Goal: Check status: Check status

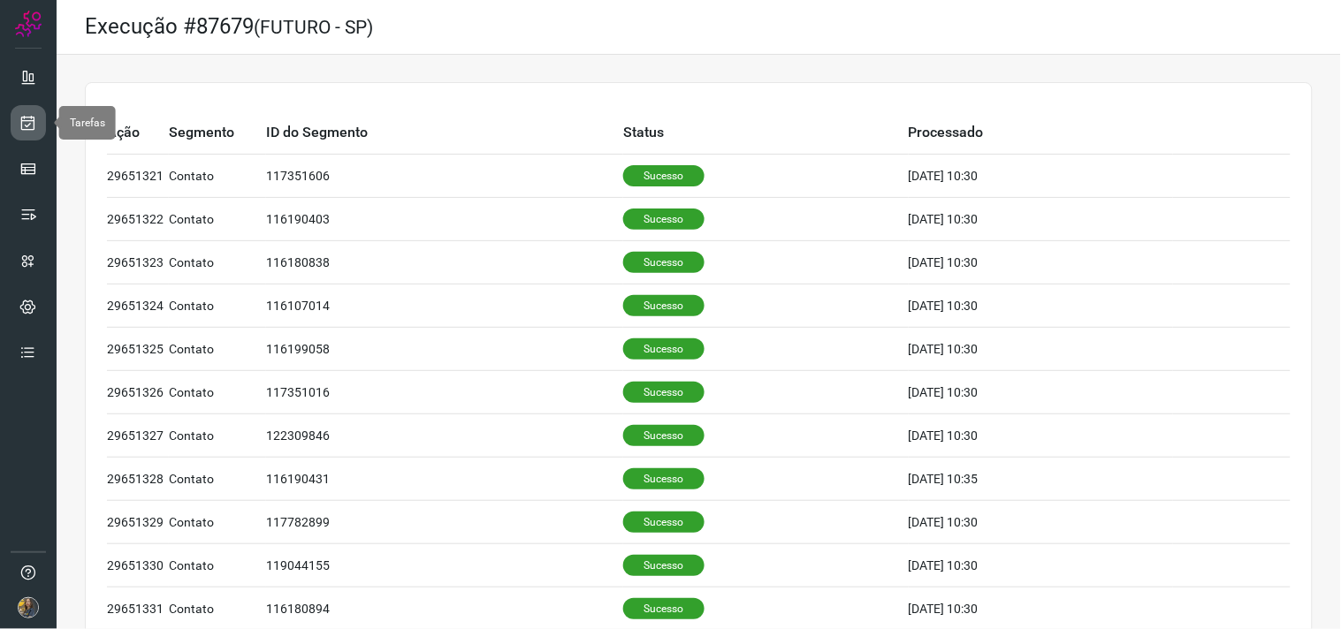
click at [14, 122] on link at bounding box center [28, 122] width 35 height 35
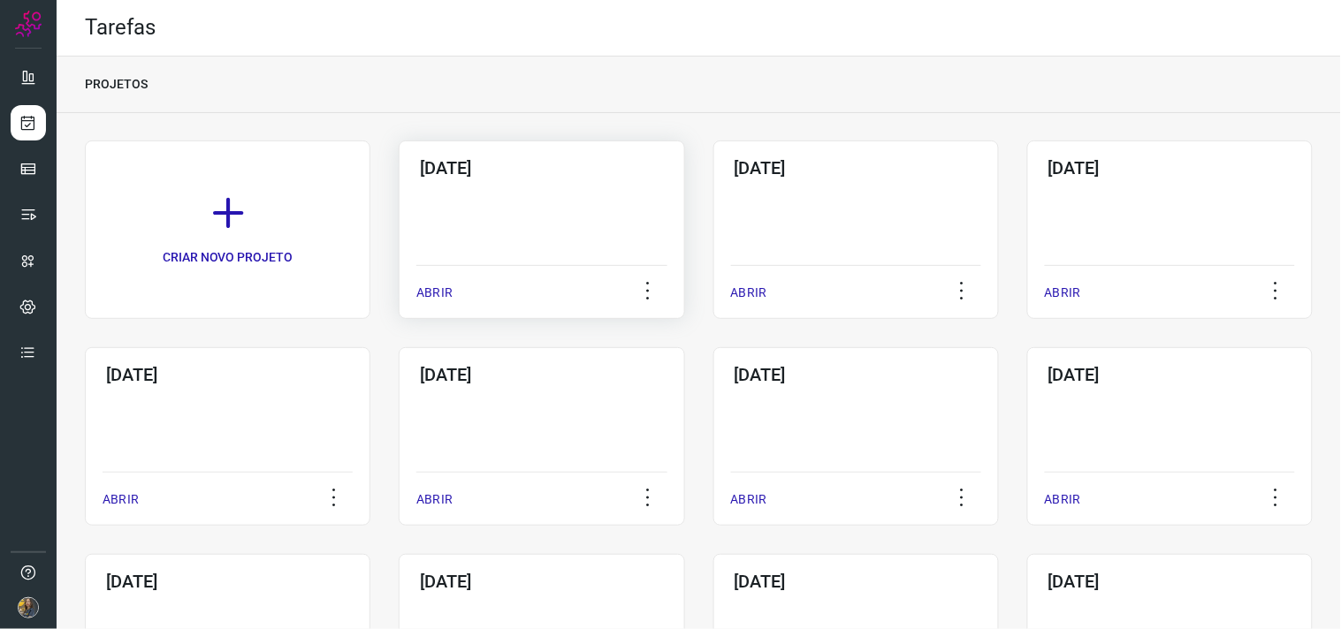
click at [517, 230] on div "[DATE] ABRIR" at bounding box center [542, 230] width 286 height 179
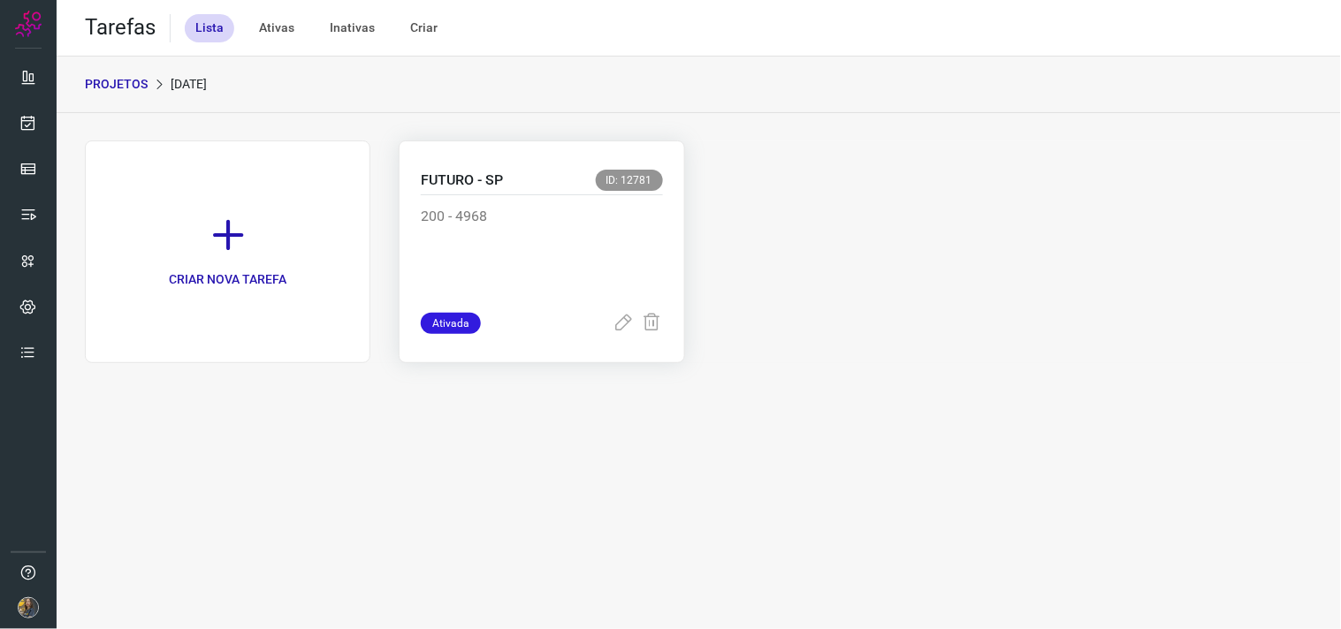
click at [451, 193] on div "FUTURO - SP ID: 12781" at bounding box center [541, 183] width 241 height 26
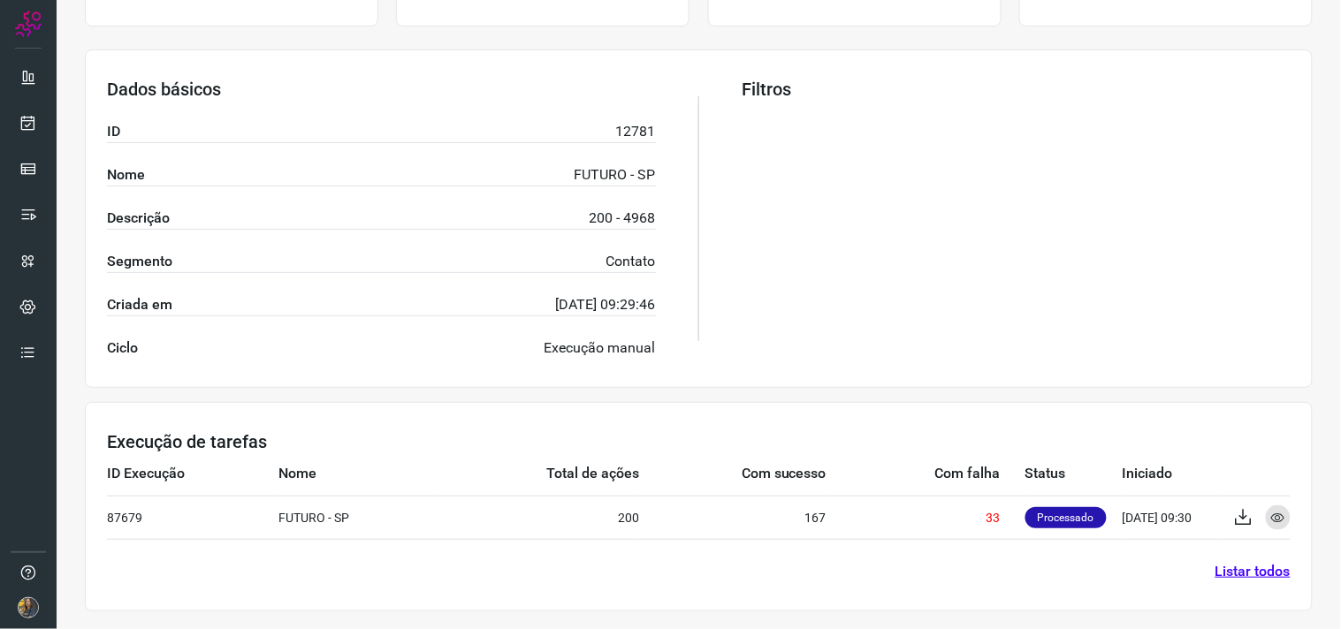
scroll to position [284, 0]
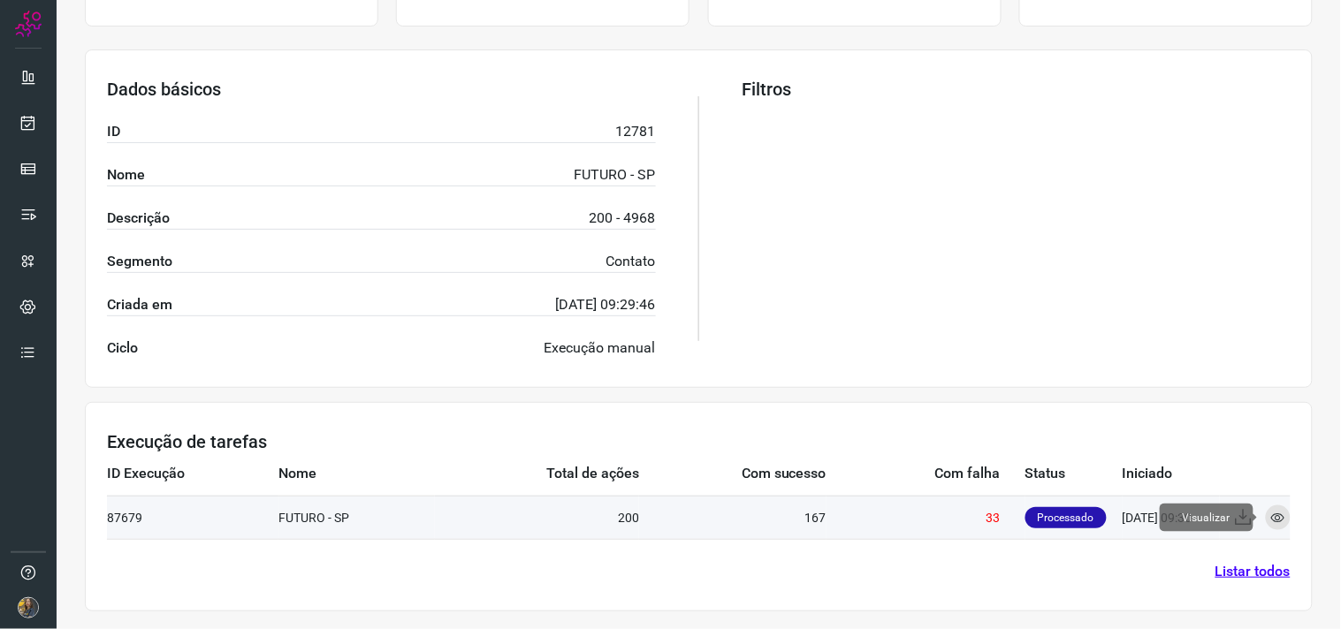
click at [1271, 513] on icon at bounding box center [1278, 518] width 14 height 14
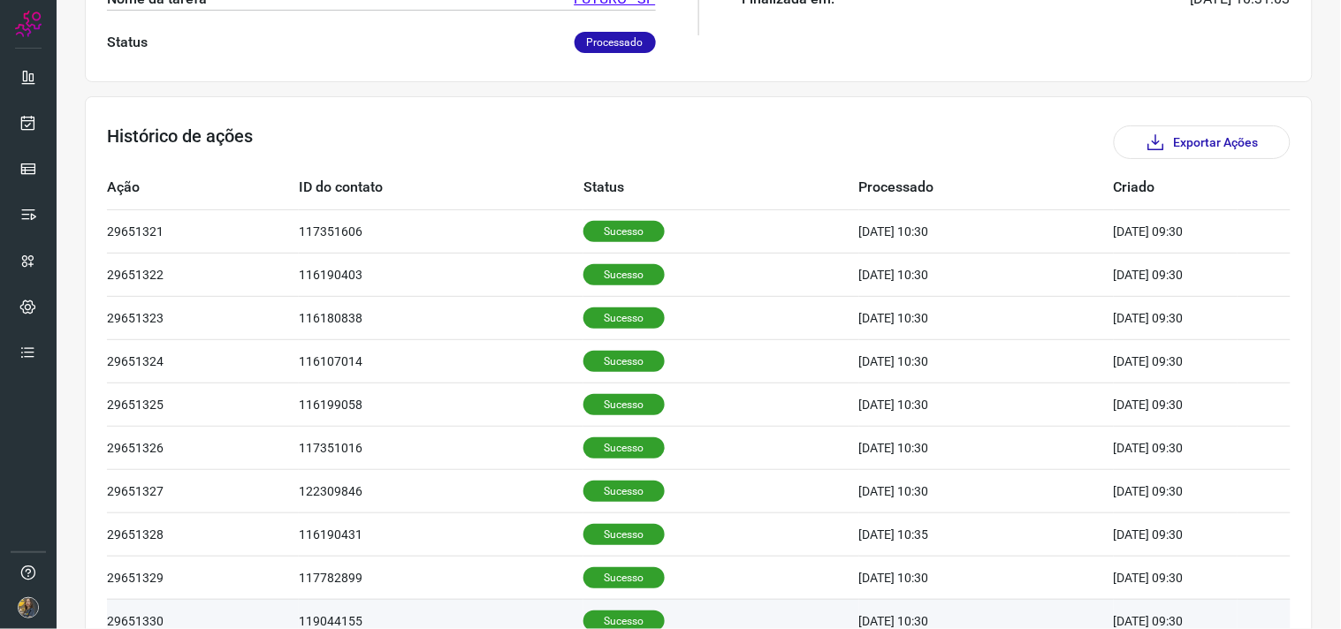
scroll to position [534, 0]
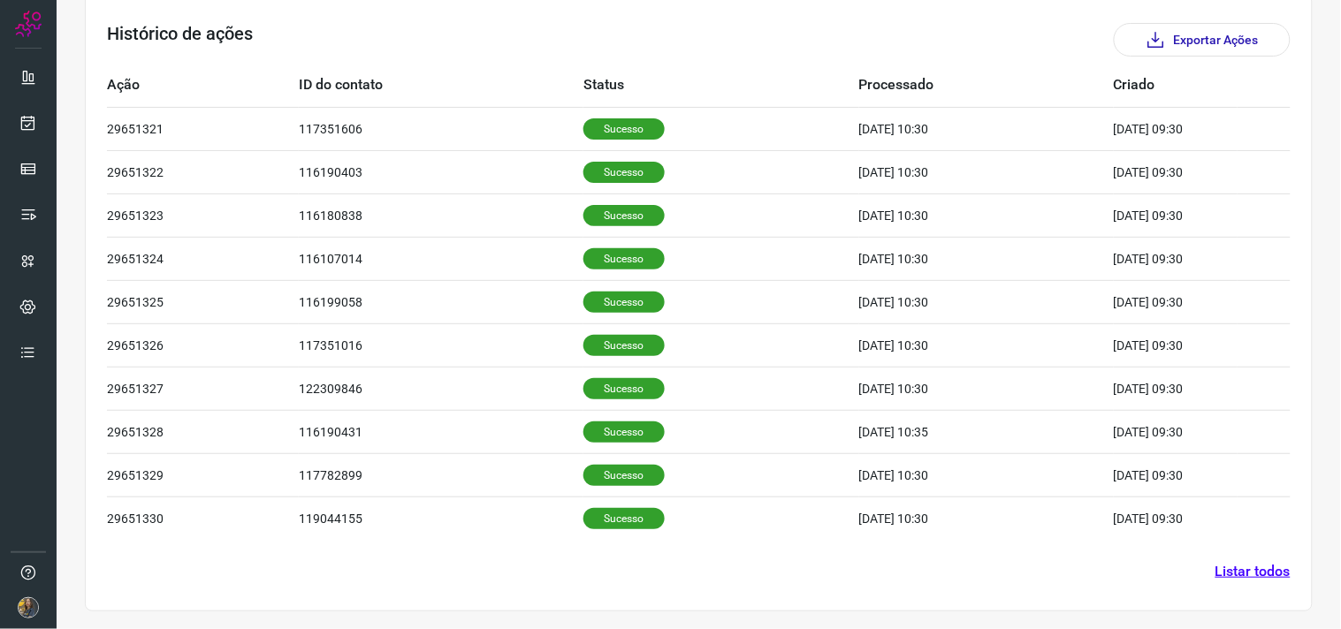
click at [1238, 576] on link "Listar todos" at bounding box center [1252, 571] width 75 height 21
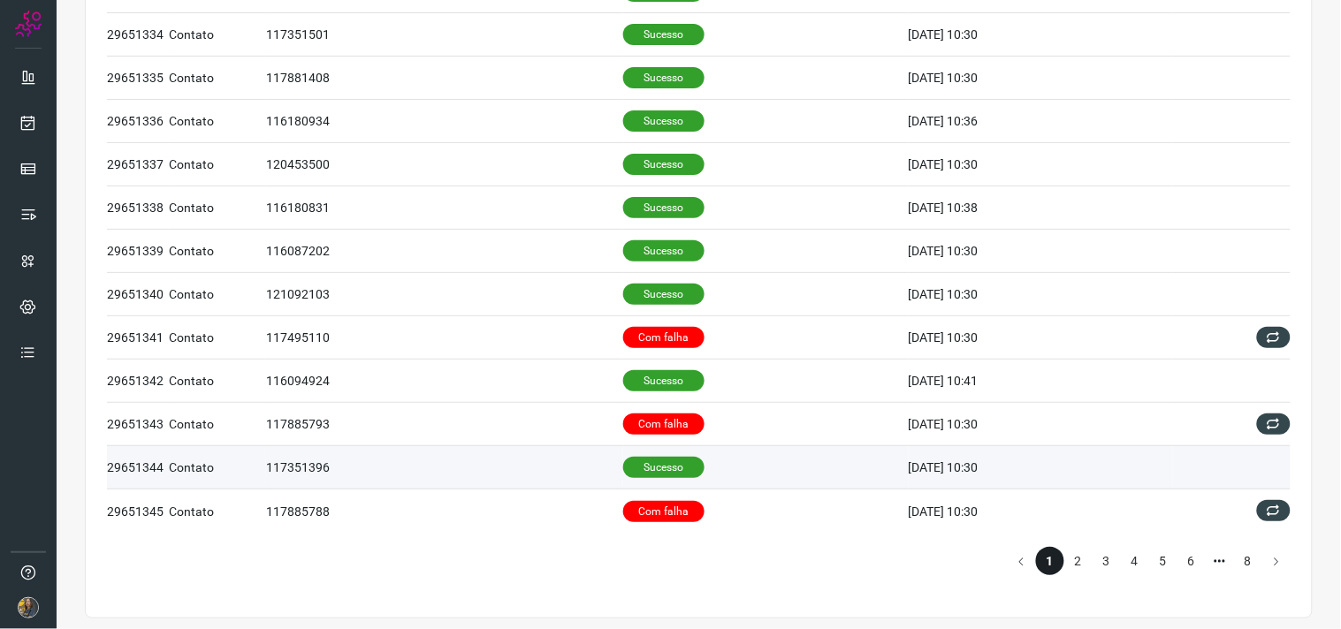
scroll to position [712, 0]
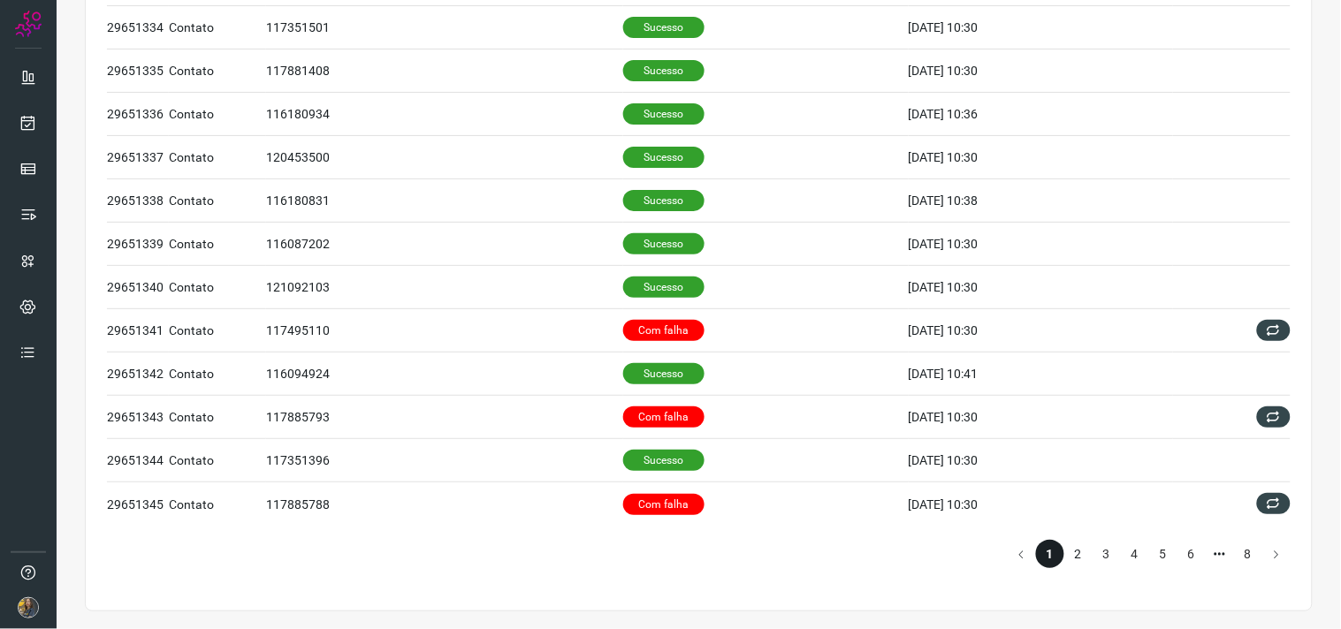
click at [1073, 558] on li "2" at bounding box center [1078, 554] width 28 height 28
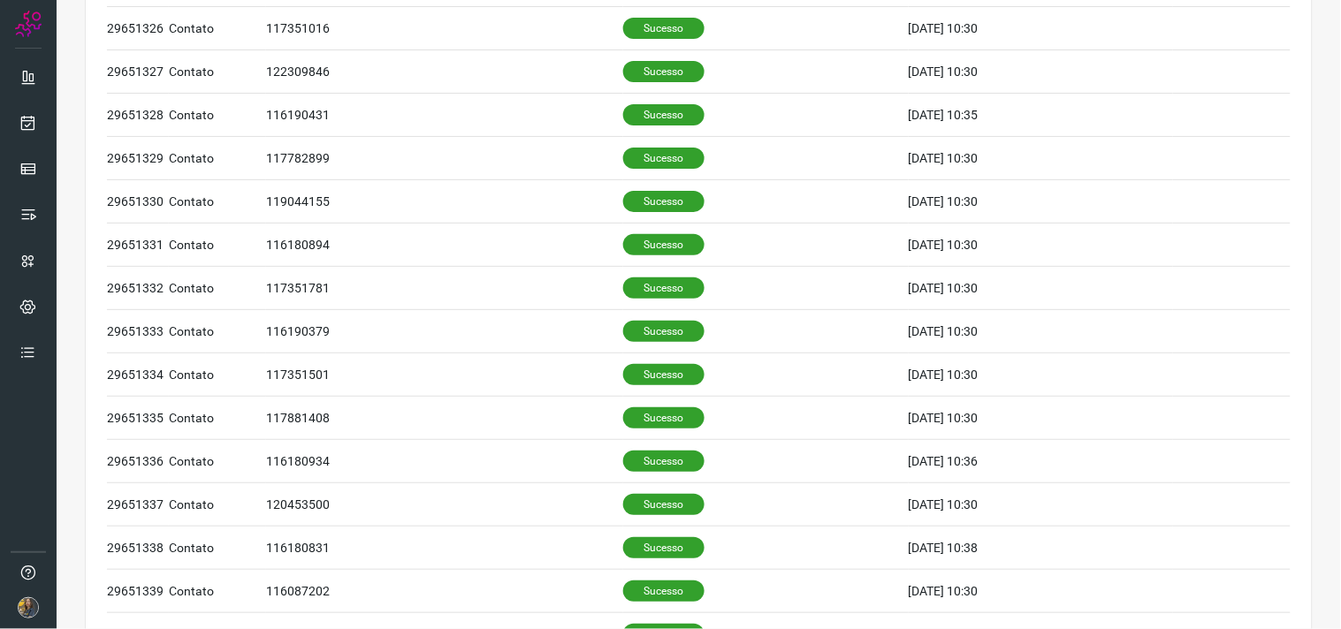
scroll to position [712, 0]
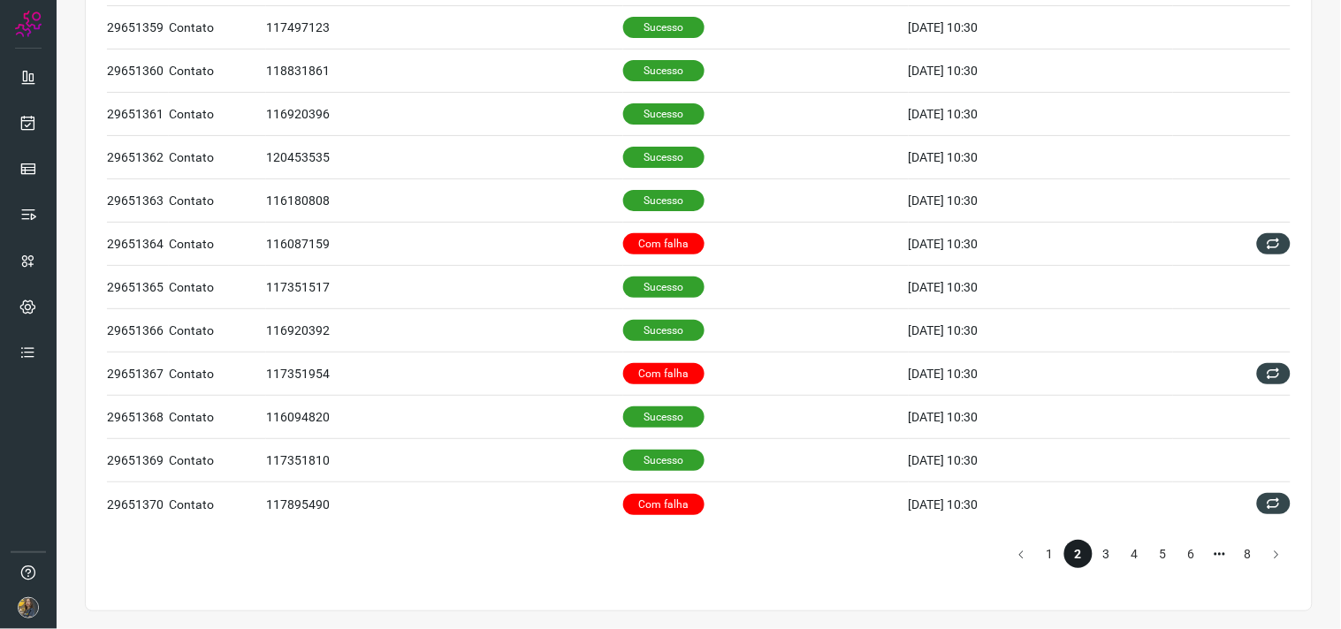
click at [1093, 557] on li "3" at bounding box center [1107, 554] width 28 height 28
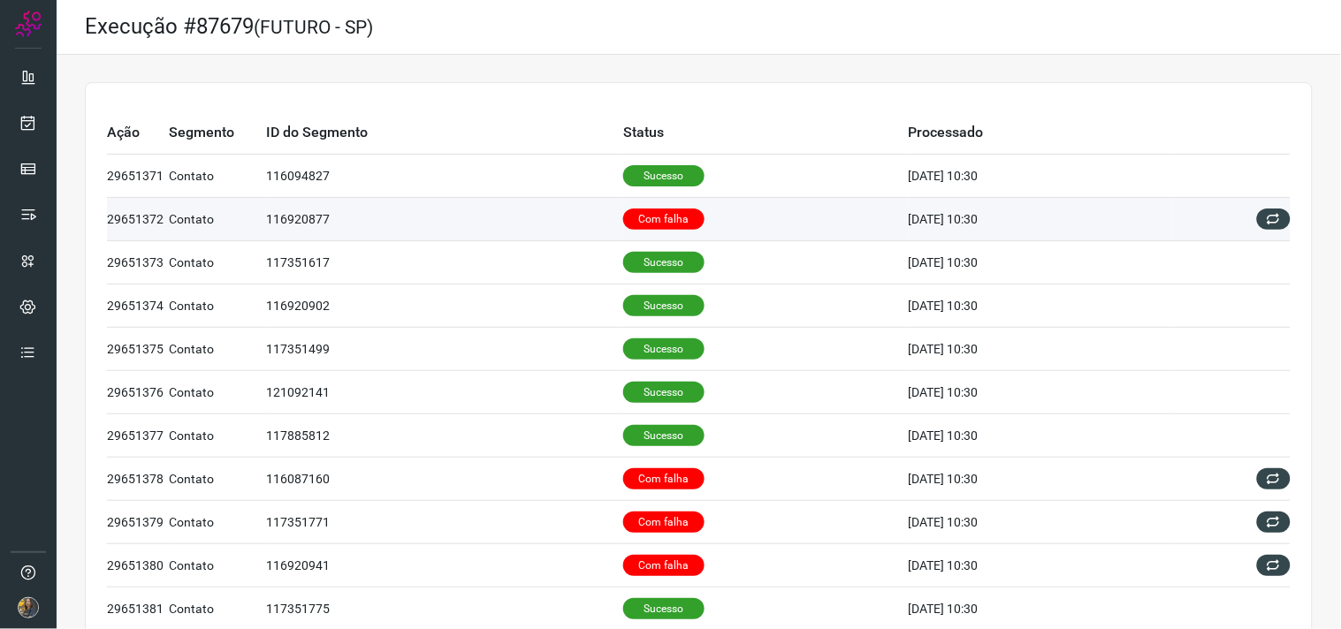
click at [720, 221] on td "Com falha" at bounding box center [766, 219] width 286 height 43
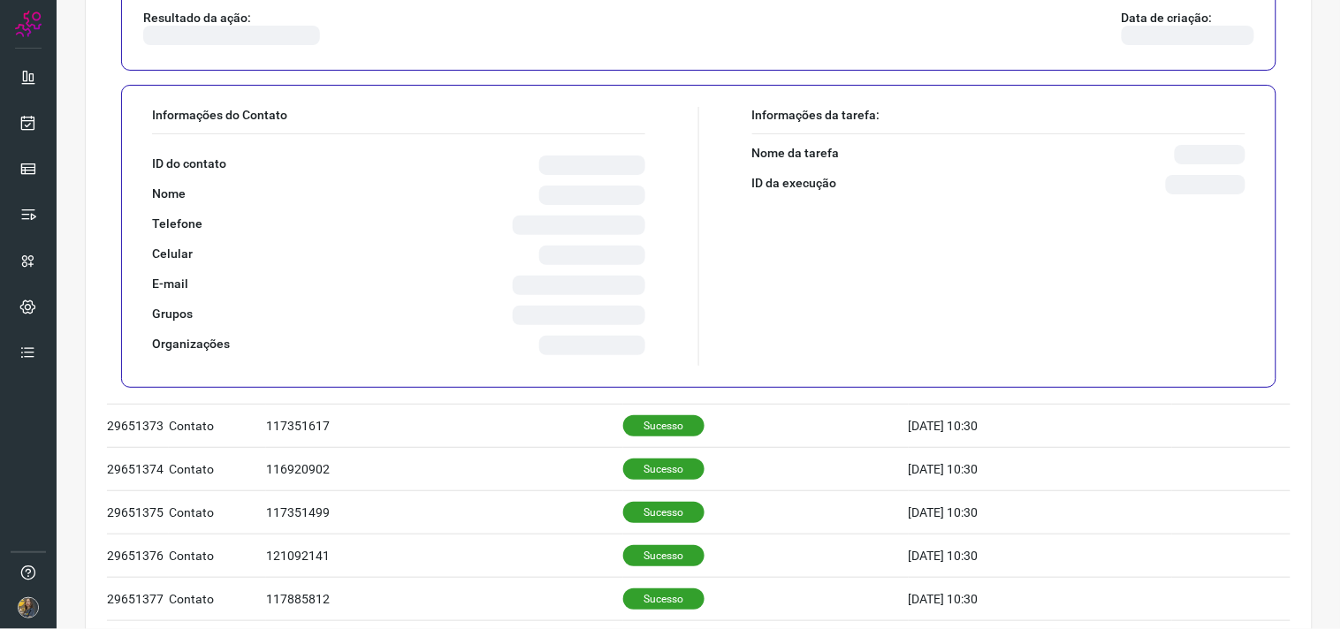
scroll to position [294, 0]
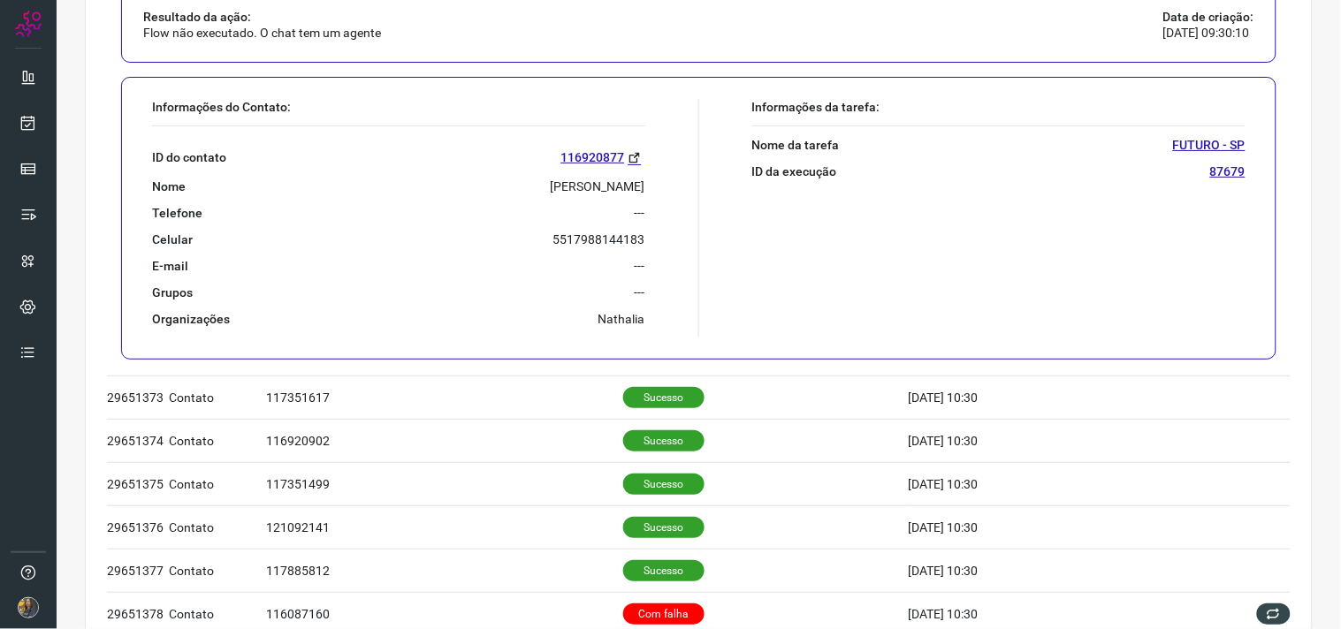
click at [586, 189] on p "[PERSON_NAME]" at bounding box center [598, 187] width 95 height 16
copy p "[PERSON_NAME]"
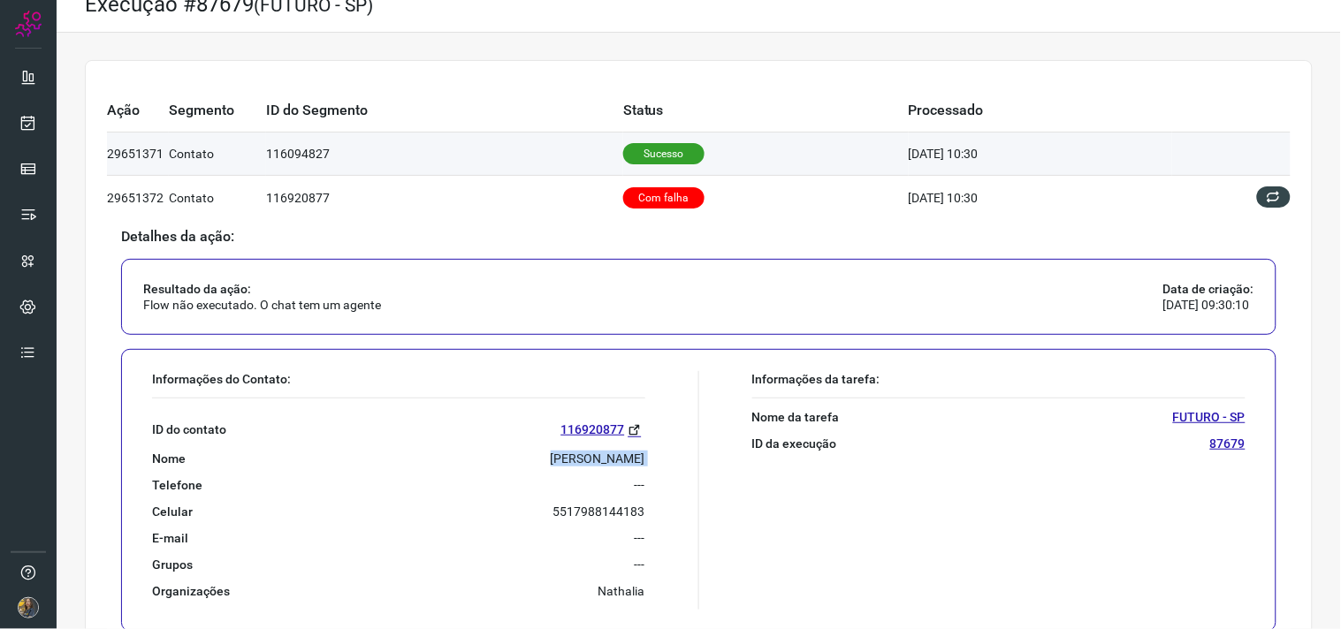
scroll to position [0, 0]
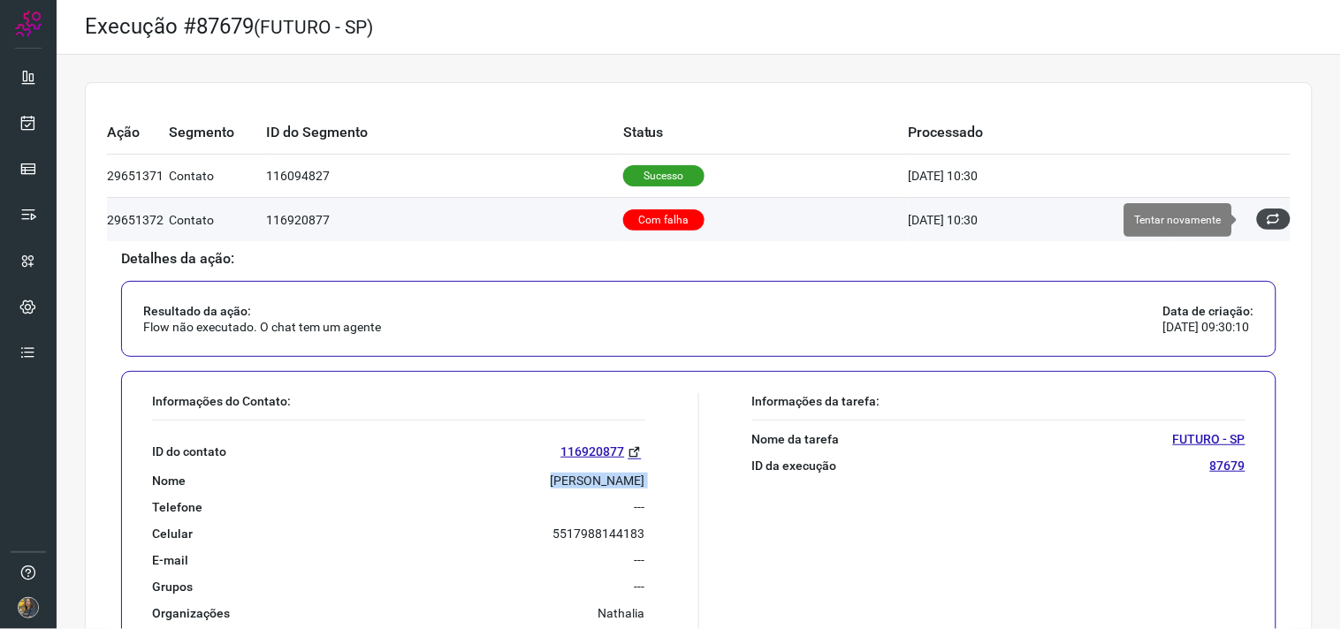
click at [1267, 219] on icon at bounding box center [1274, 219] width 14 height 14
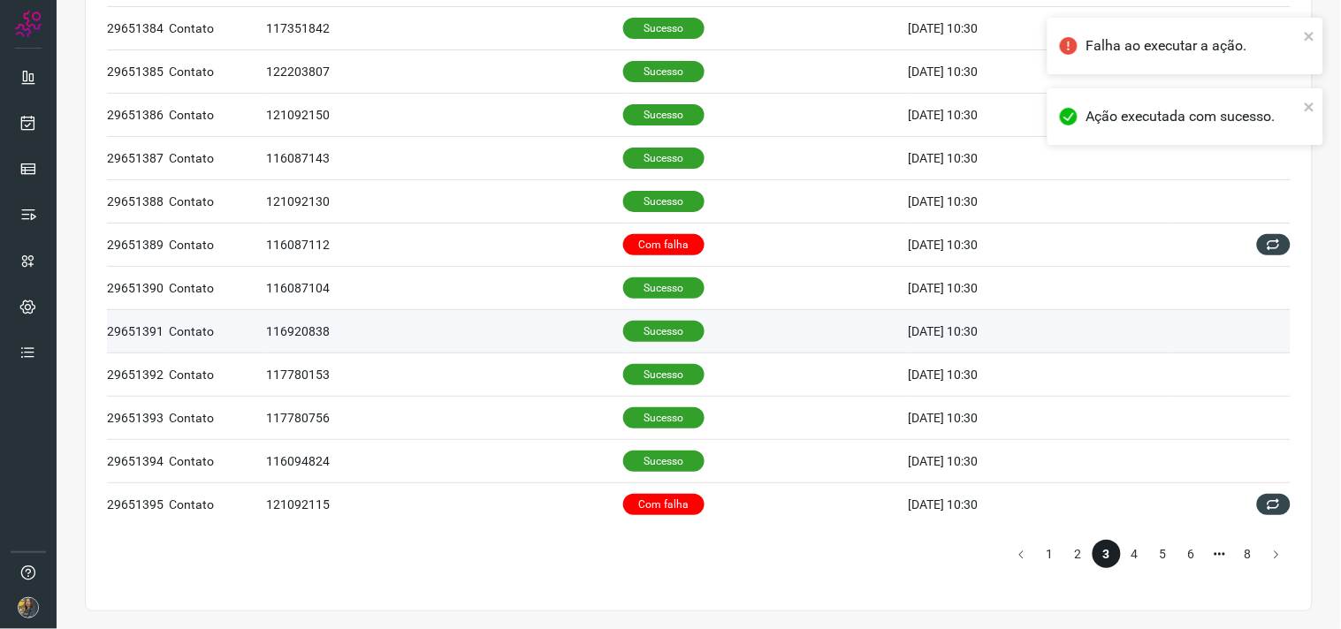
click at [699, 327] on td "Sucesso" at bounding box center [766, 330] width 286 height 43
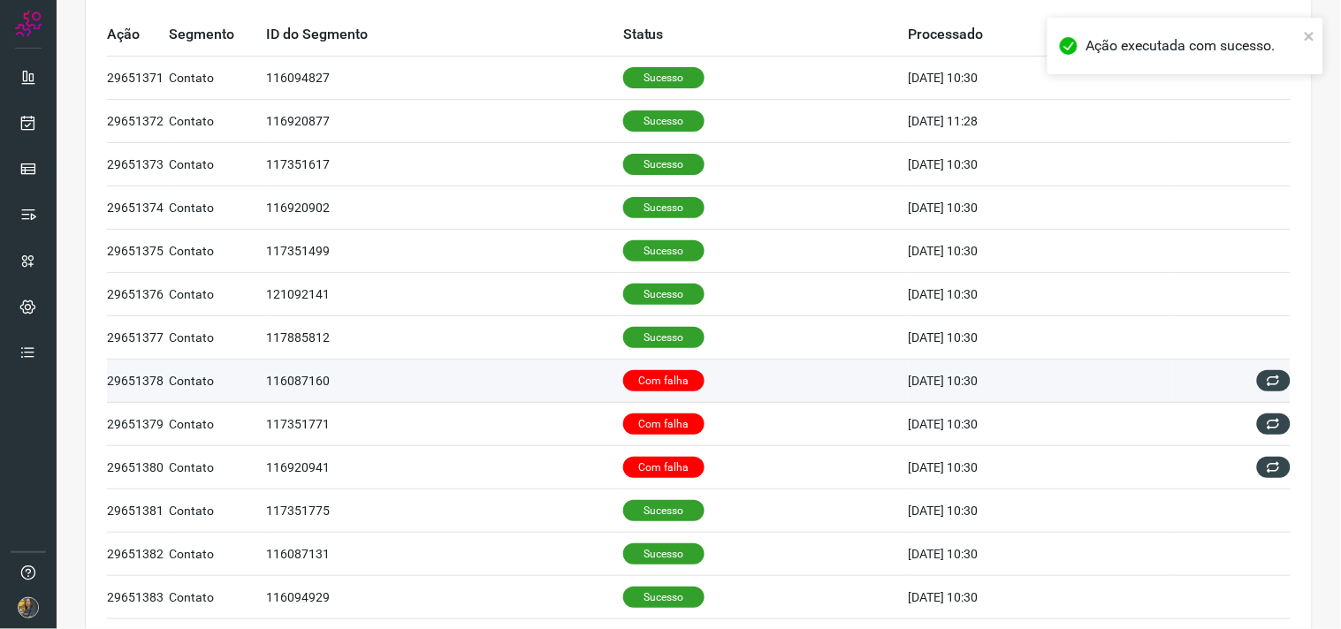
click at [696, 367] on td "Com falha" at bounding box center [766, 381] width 286 height 43
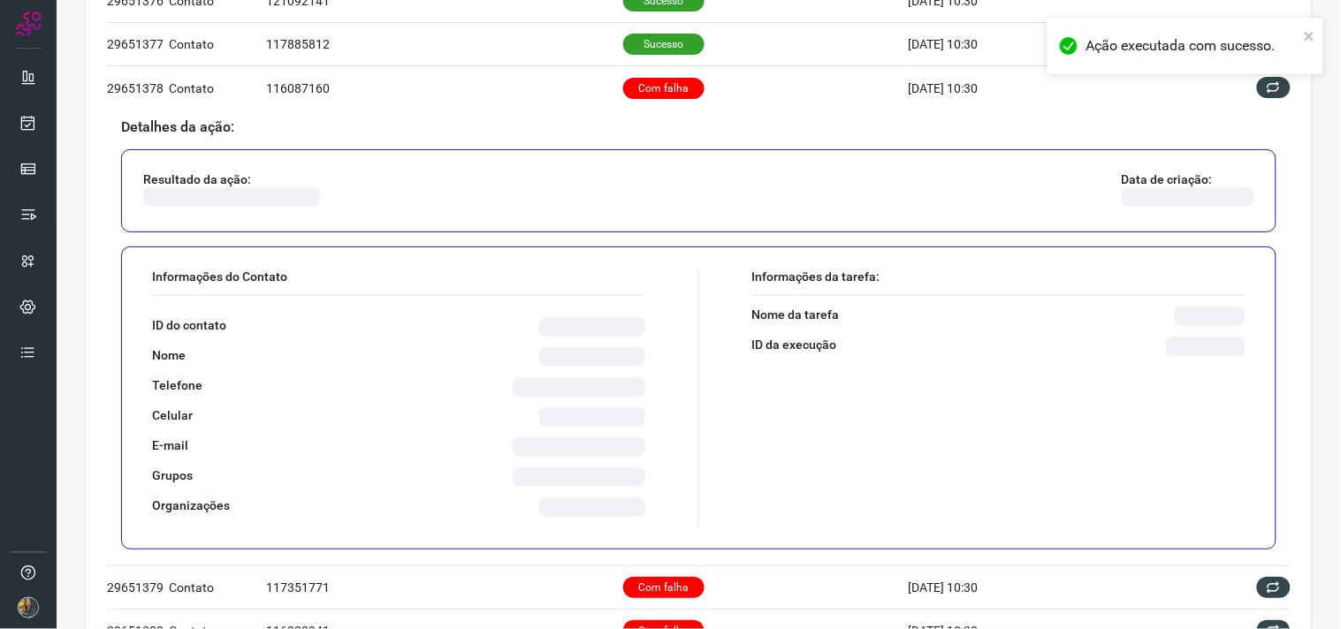
scroll to position [392, 0]
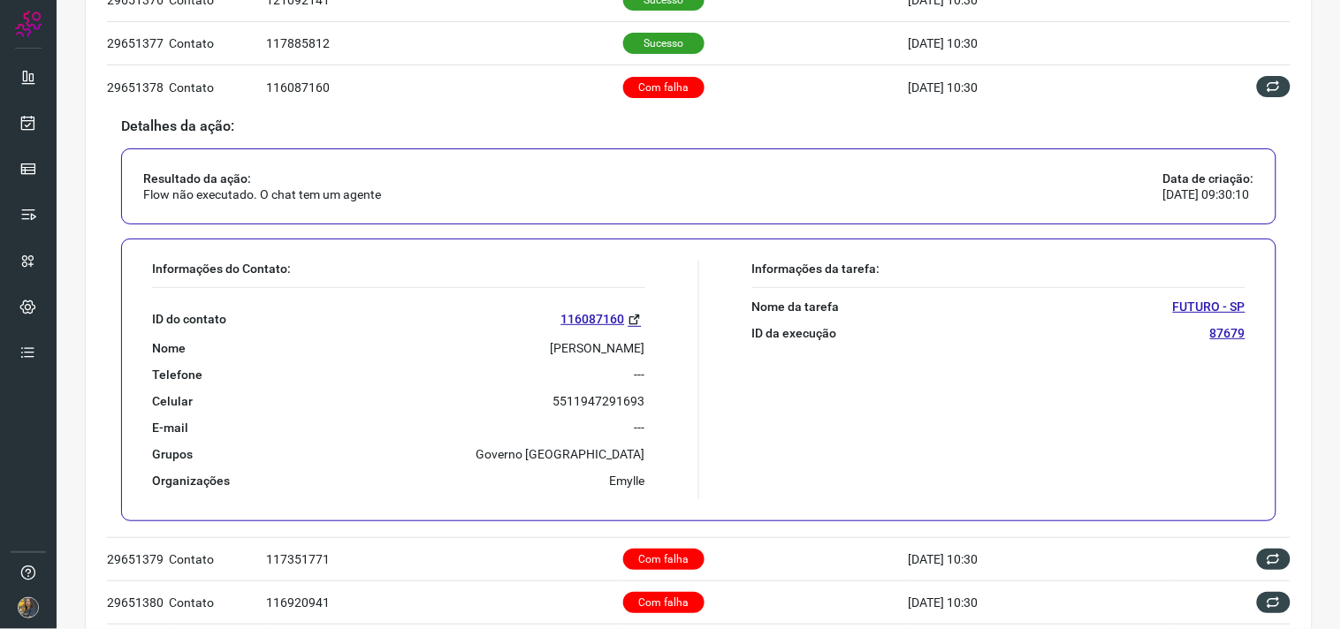
click at [587, 350] on p "[PERSON_NAME]" at bounding box center [598, 348] width 95 height 16
copy p "[PERSON_NAME]"
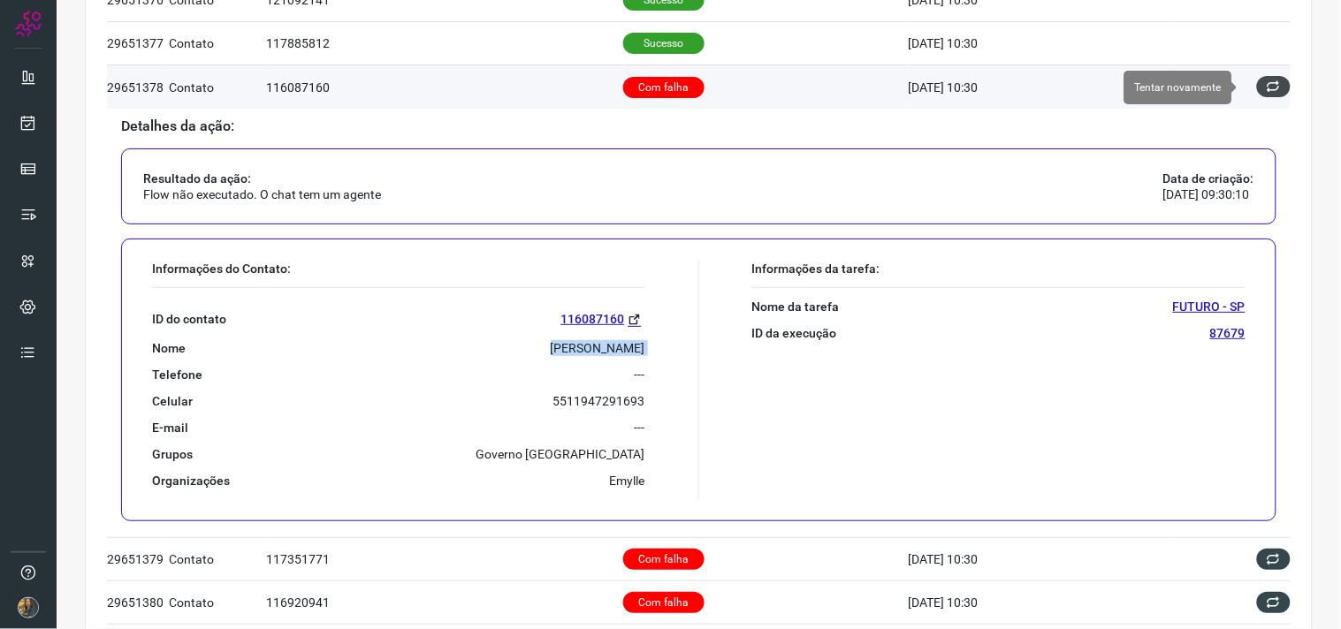
click at [1267, 84] on icon at bounding box center [1274, 87] width 14 height 14
click at [1266, 83] on icon at bounding box center [1274, 88] width 16 height 16
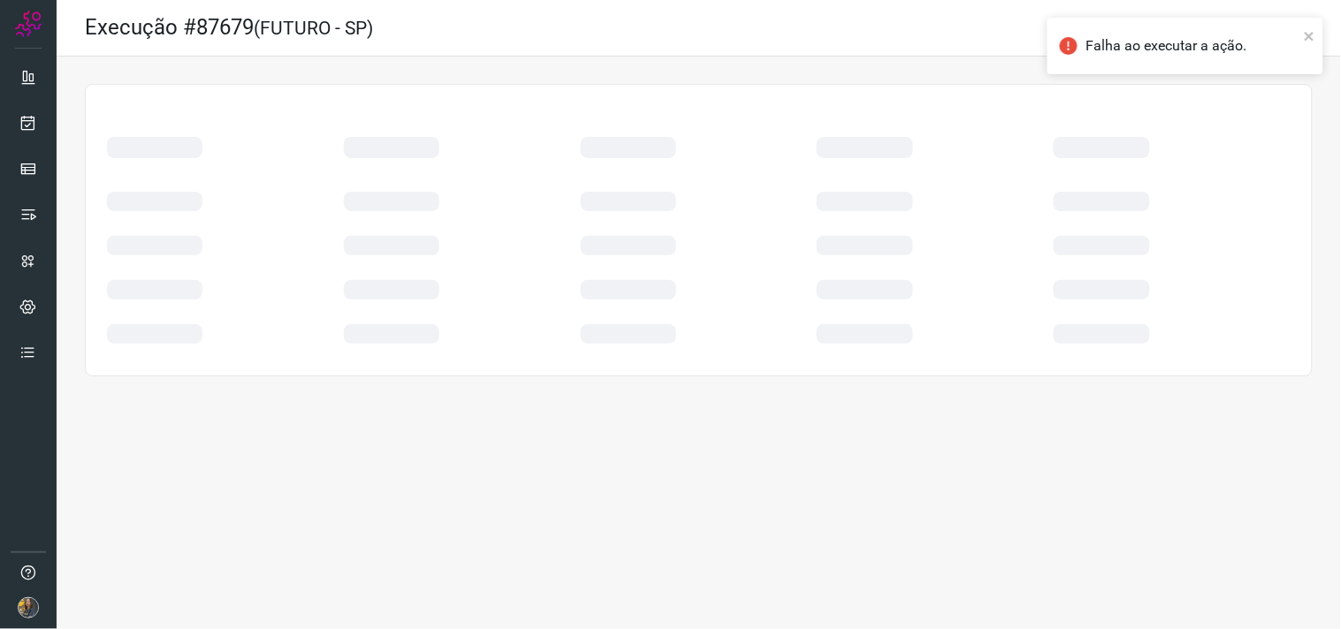
scroll to position [0, 0]
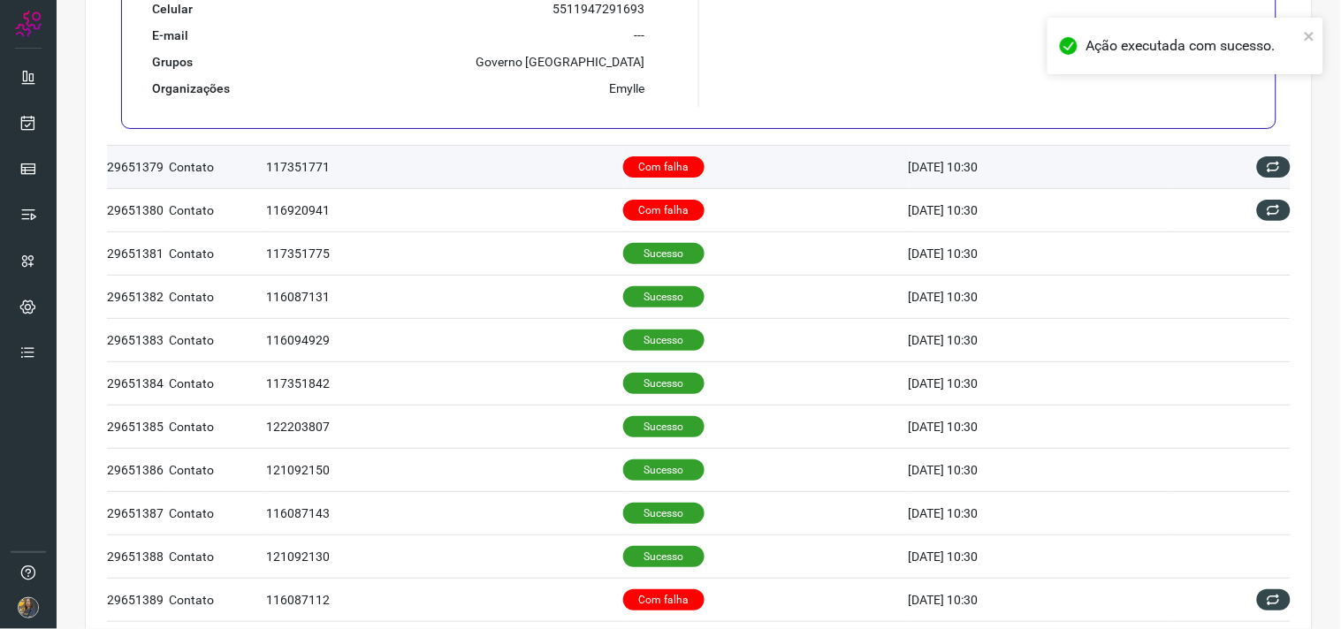
click at [699, 163] on td "Com falha" at bounding box center [766, 166] width 286 height 43
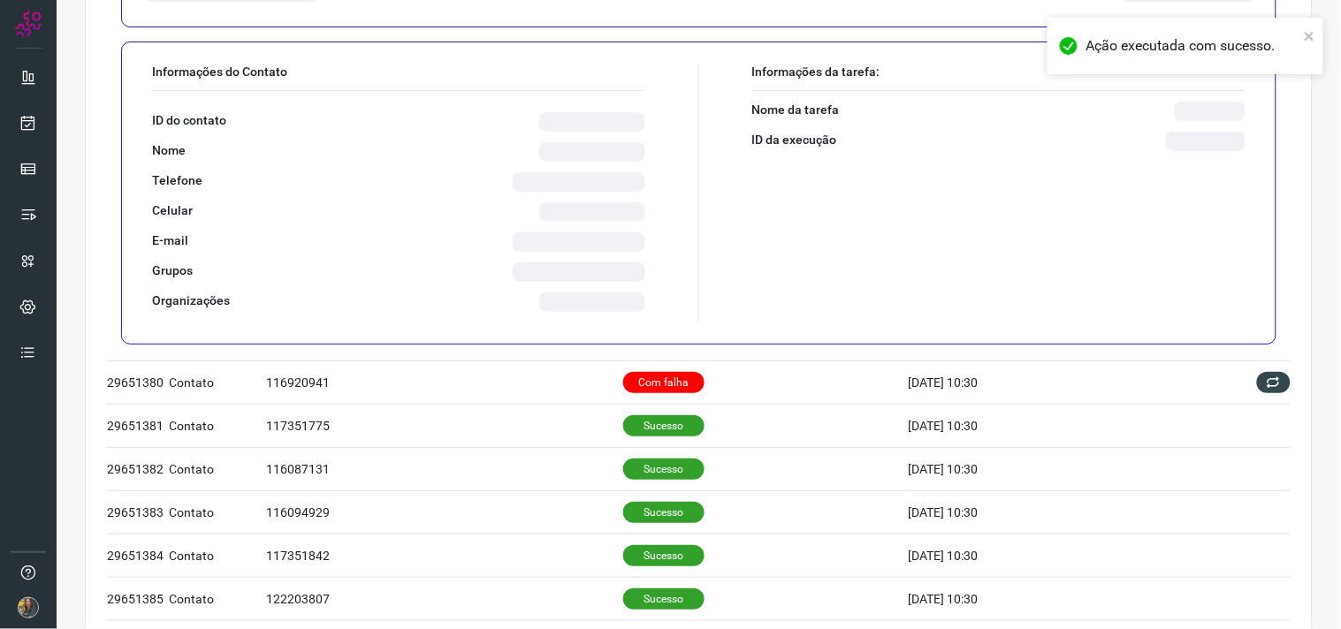
scroll to position [651, 0]
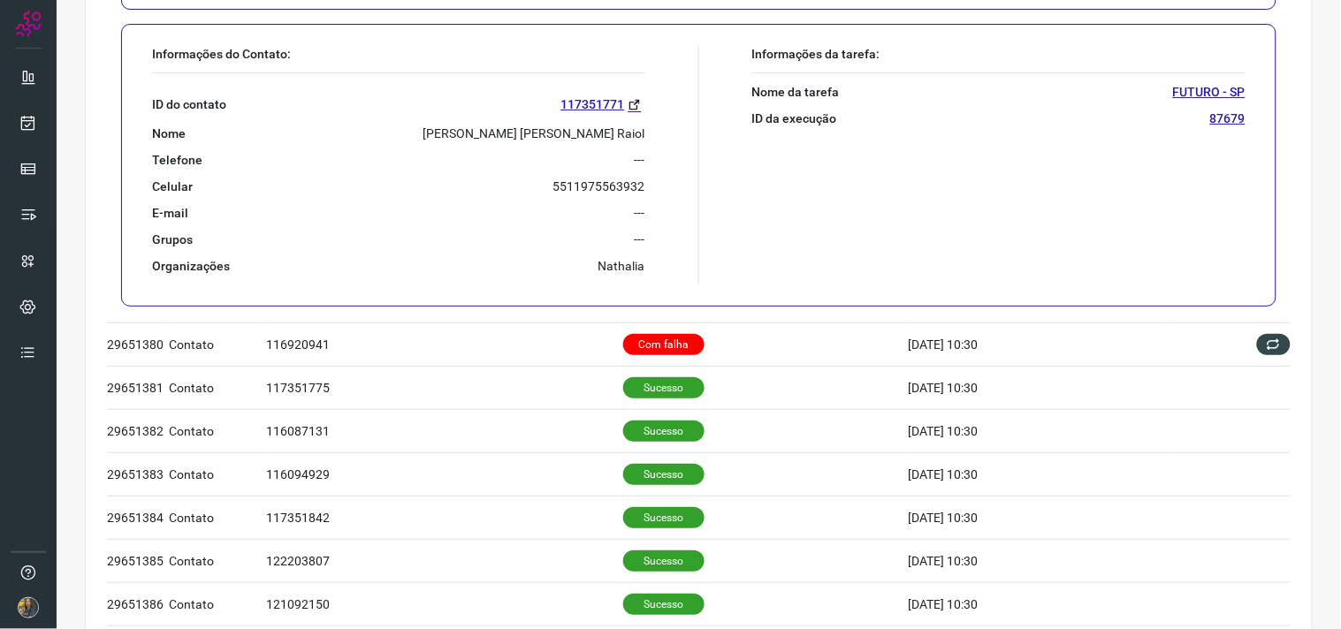
click at [529, 136] on p "[PERSON_NAME] [PERSON_NAME] Raiol" at bounding box center [534, 134] width 222 height 16
copy p "[PERSON_NAME] [PERSON_NAME] Raiol"
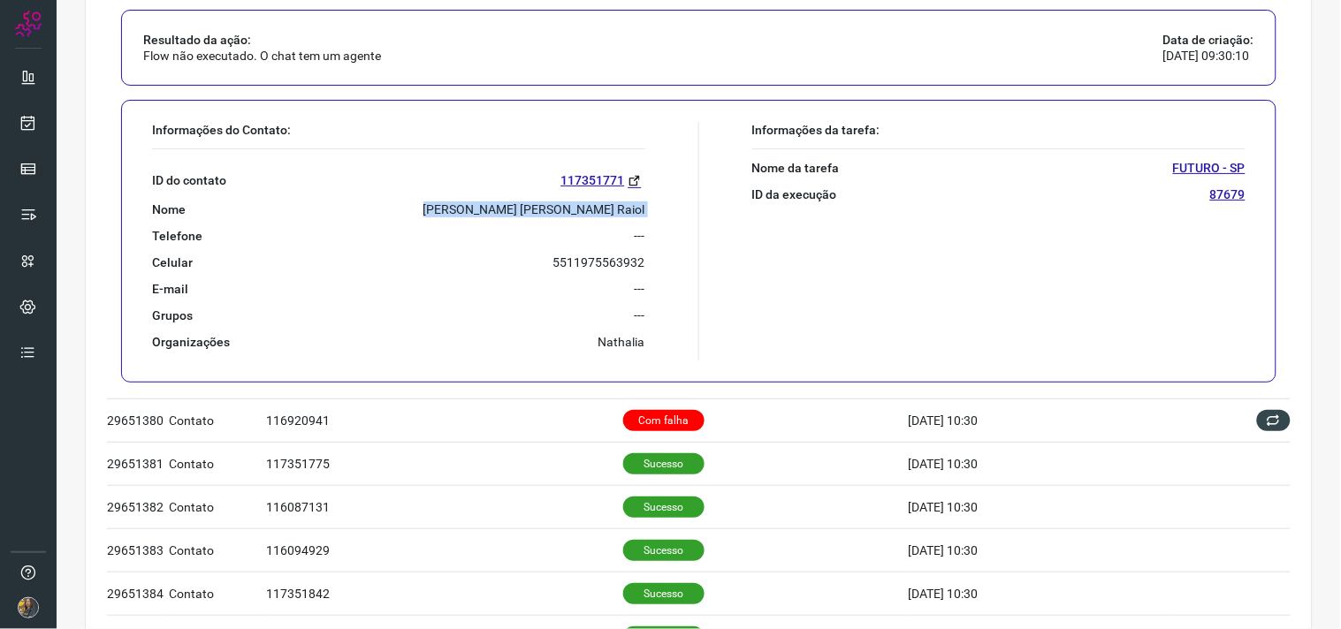
scroll to position [454, 0]
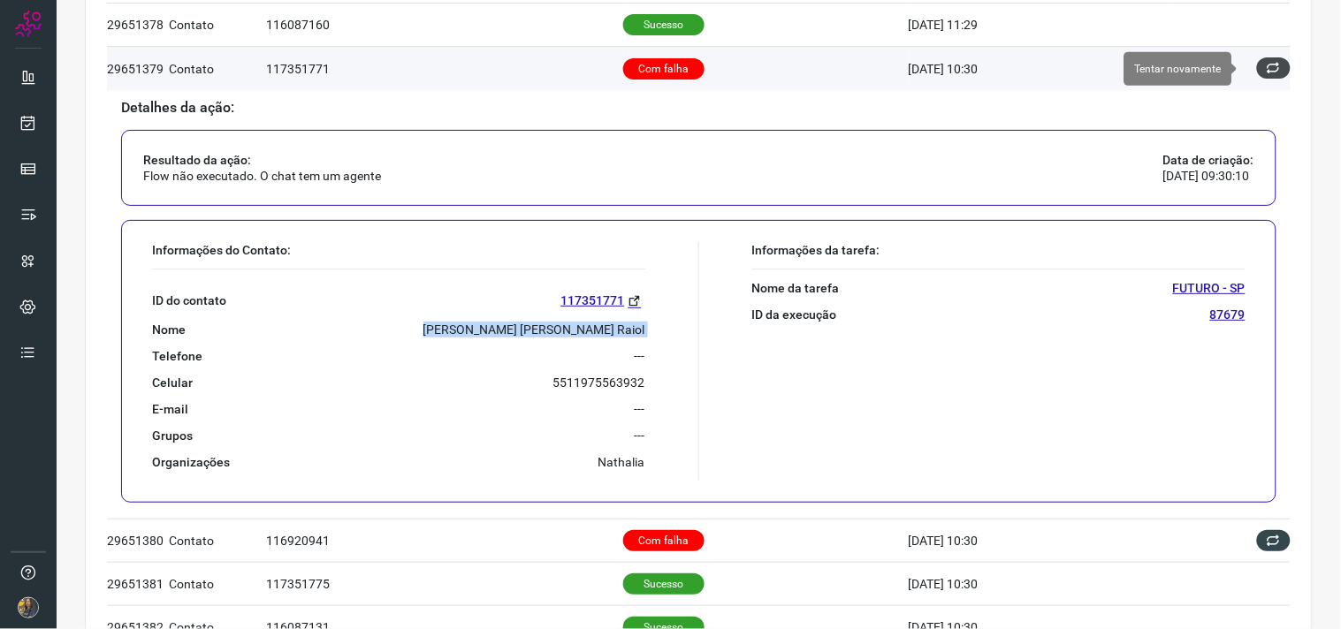
click at [1267, 74] on icon at bounding box center [1274, 68] width 14 height 14
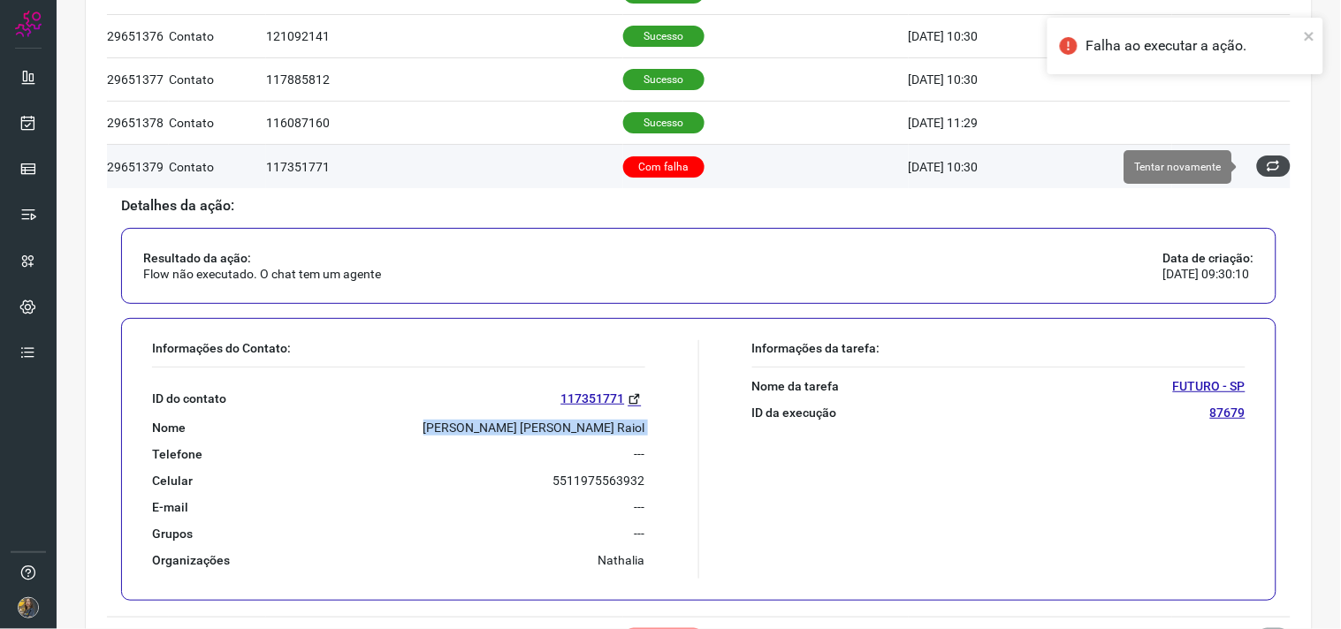
click at [1267, 164] on icon at bounding box center [1274, 166] width 14 height 14
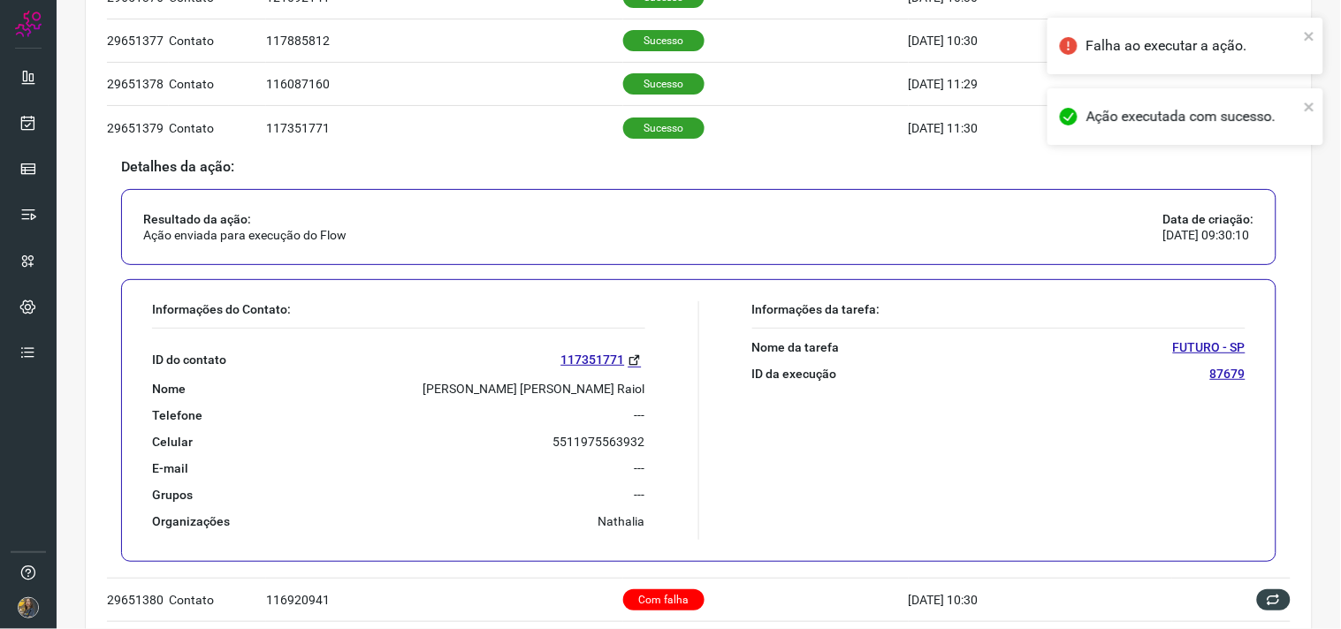
scroll to position [491, 0]
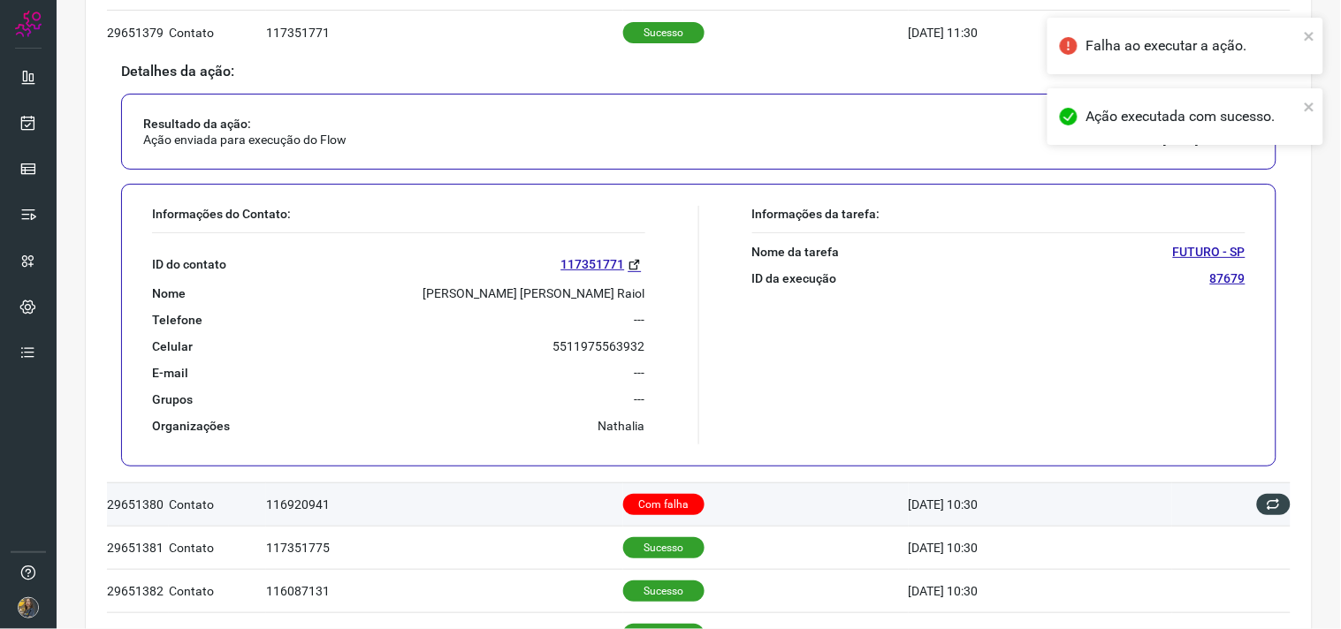
click at [623, 494] on p "Com falha" at bounding box center [663, 504] width 81 height 21
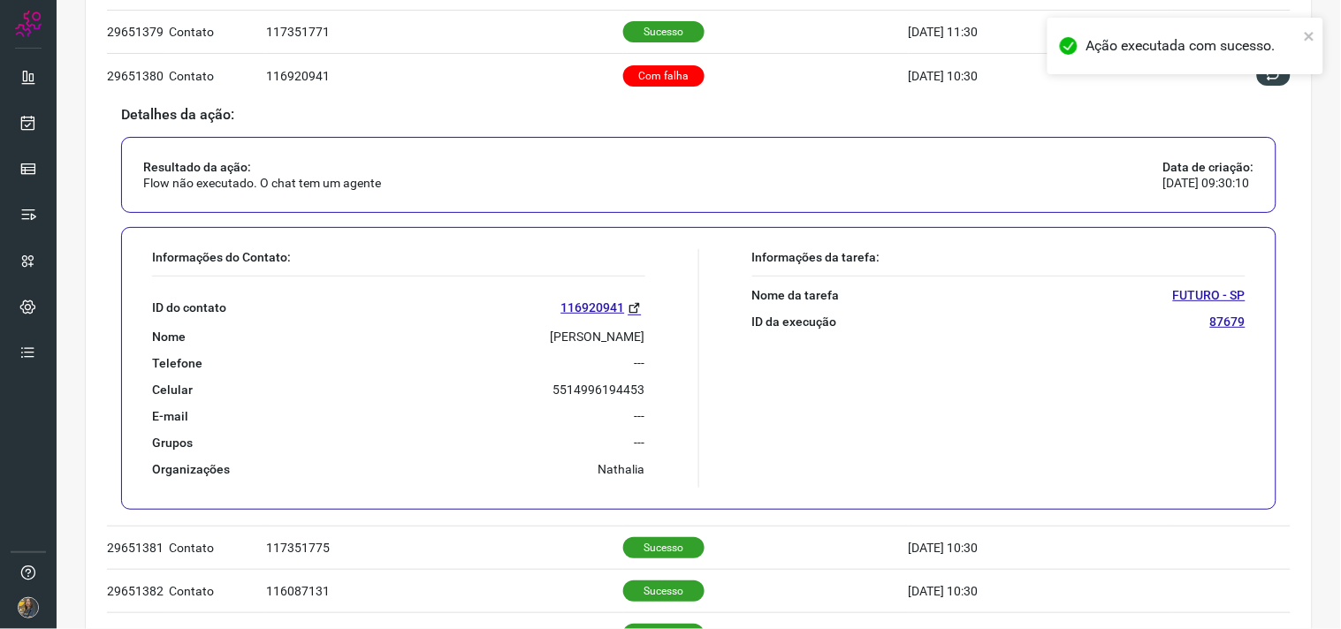
click at [582, 345] on p "[PERSON_NAME]" at bounding box center [598, 337] width 95 height 16
click at [575, 333] on p "[PERSON_NAME]" at bounding box center [598, 337] width 95 height 16
click at [573, 333] on p "[PERSON_NAME]" at bounding box center [598, 337] width 95 height 16
copy p "[PERSON_NAME]"
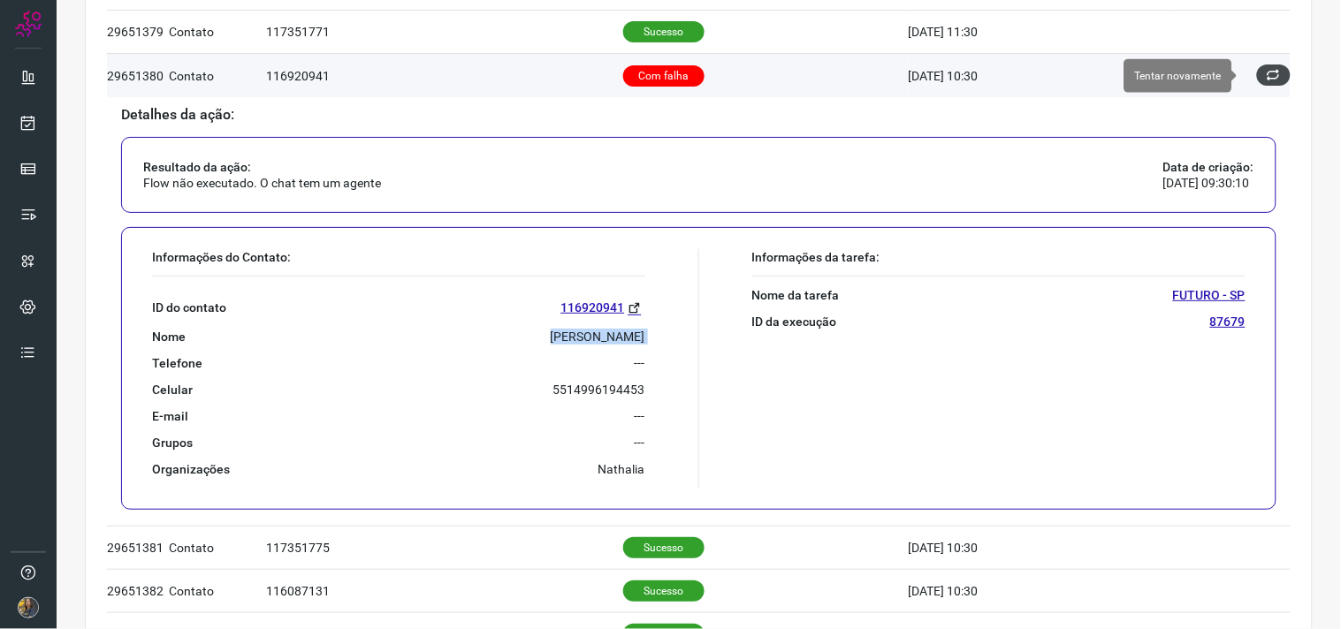
click at [1267, 74] on icon at bounding box center [1274, 75] width 14 height 14
click at [1267, 74] on icon at bounding box center [1274, 75] width 15 height 15
click at [1266, 74] on icon at bounding box center [1274, 75] width 16 height 16
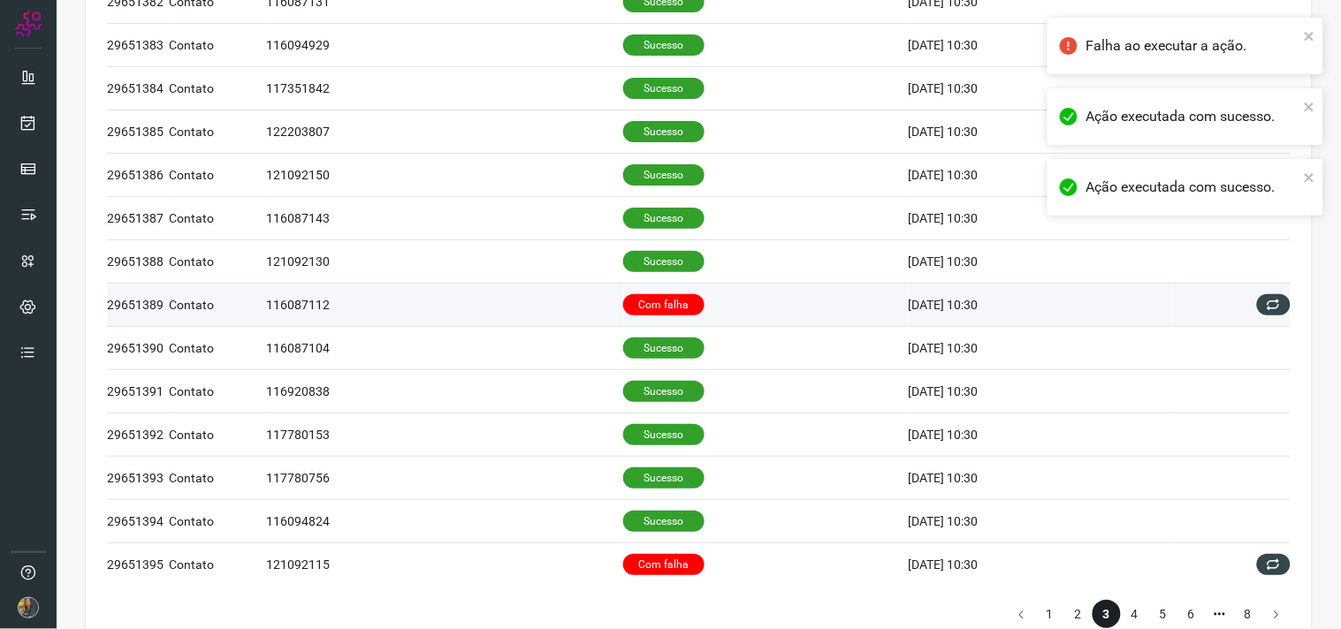
click at [740, 314] on td "Com falha" at bounding box center [766, 304] width 286 height 43
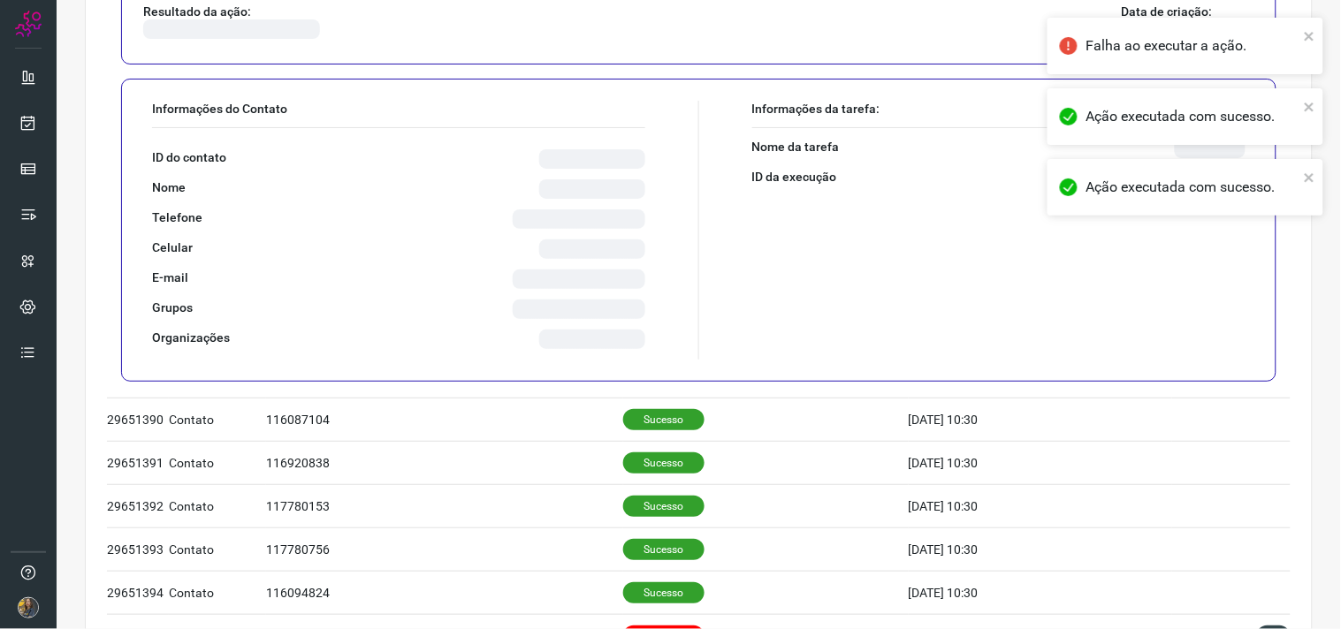
scroll to position [1044, 0]
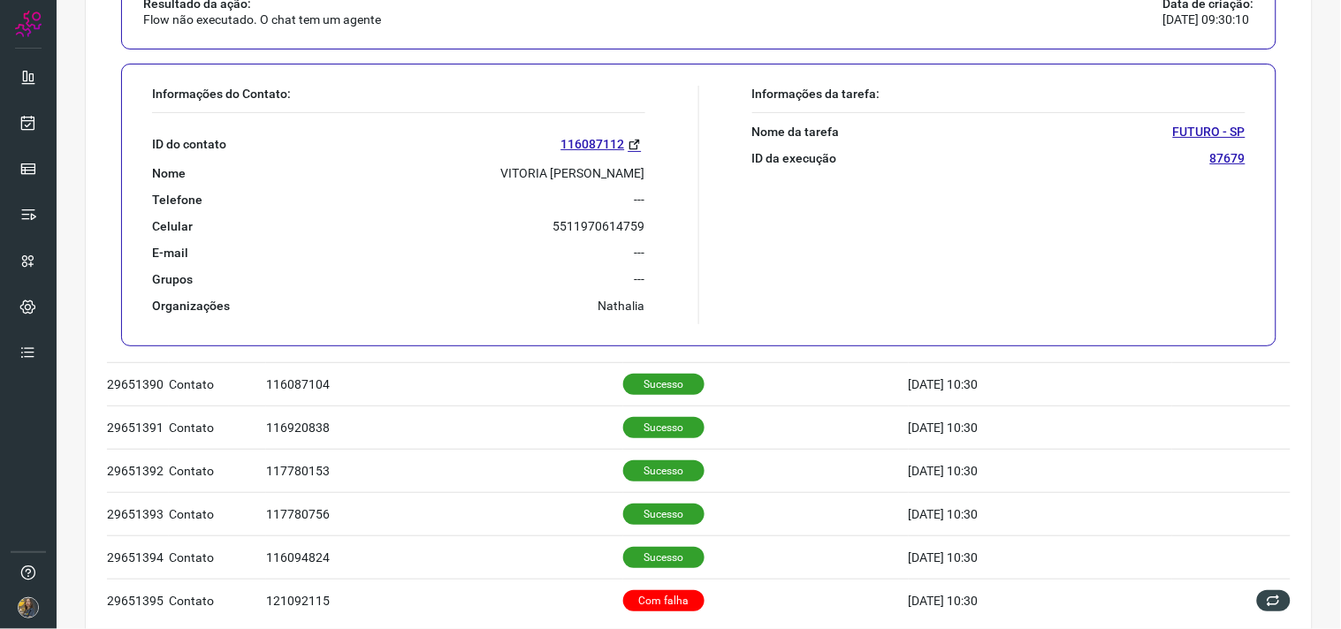
click at [549, 168] on p "VITORIA [PERSON_NAME]" at bounding box center [573, 173] width 144 height 16
click at [670, 194] on div "Informações do Contato: ID do contato 116087112 Nome VITORIA [PERSON_NAME] Tele…" at bounding box center [421, 205] width 556 height 239
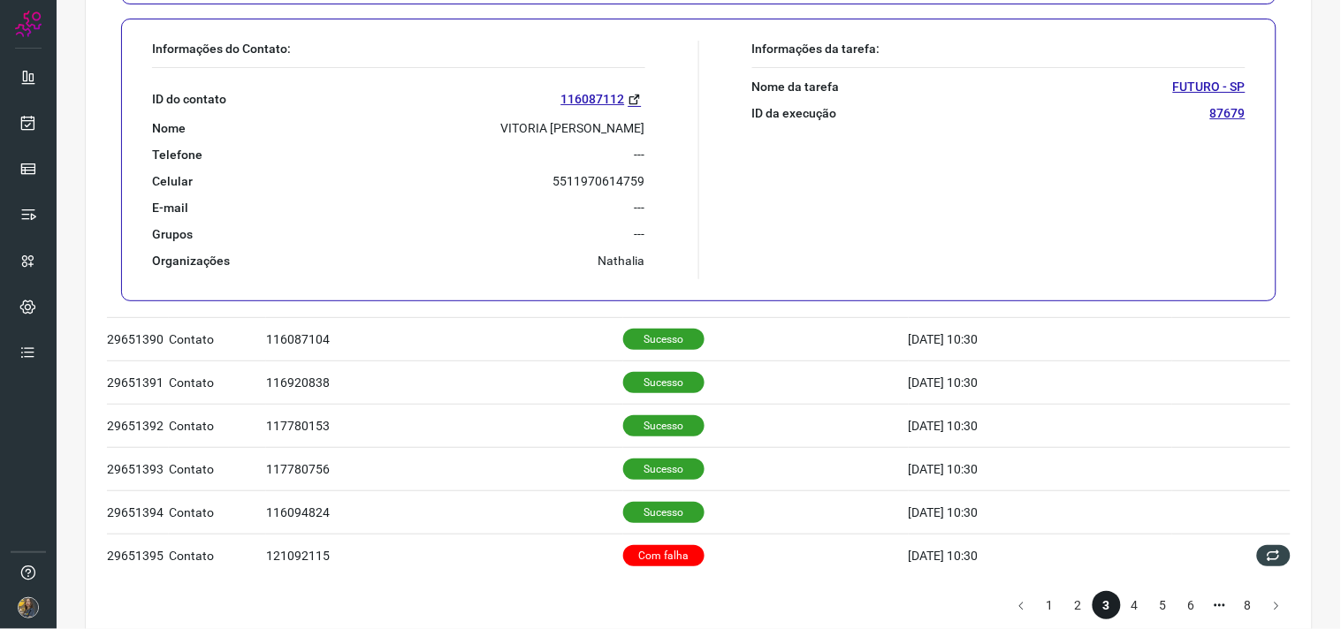
scroll to position [947, 0]
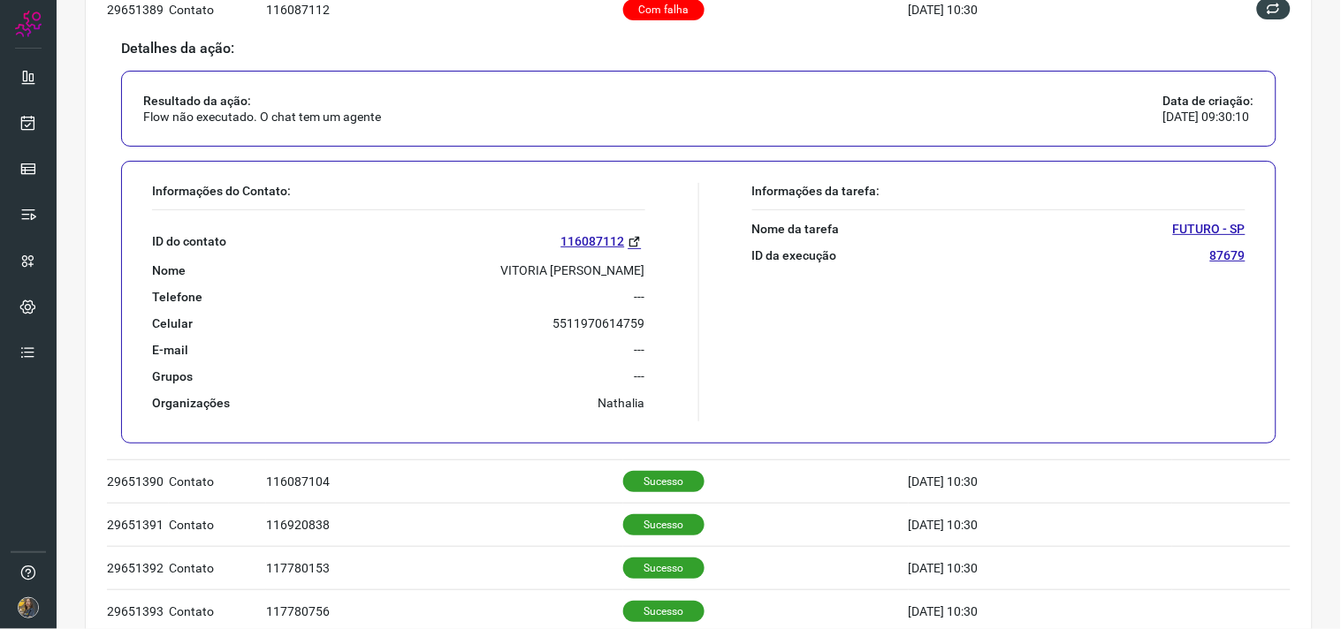
click at [599, 278] on p "VITORIA [PERSON_NAME]" at bounding box center [573, 271] width 144 height 16
copy p "VITORIA [PERSON_NAME]"
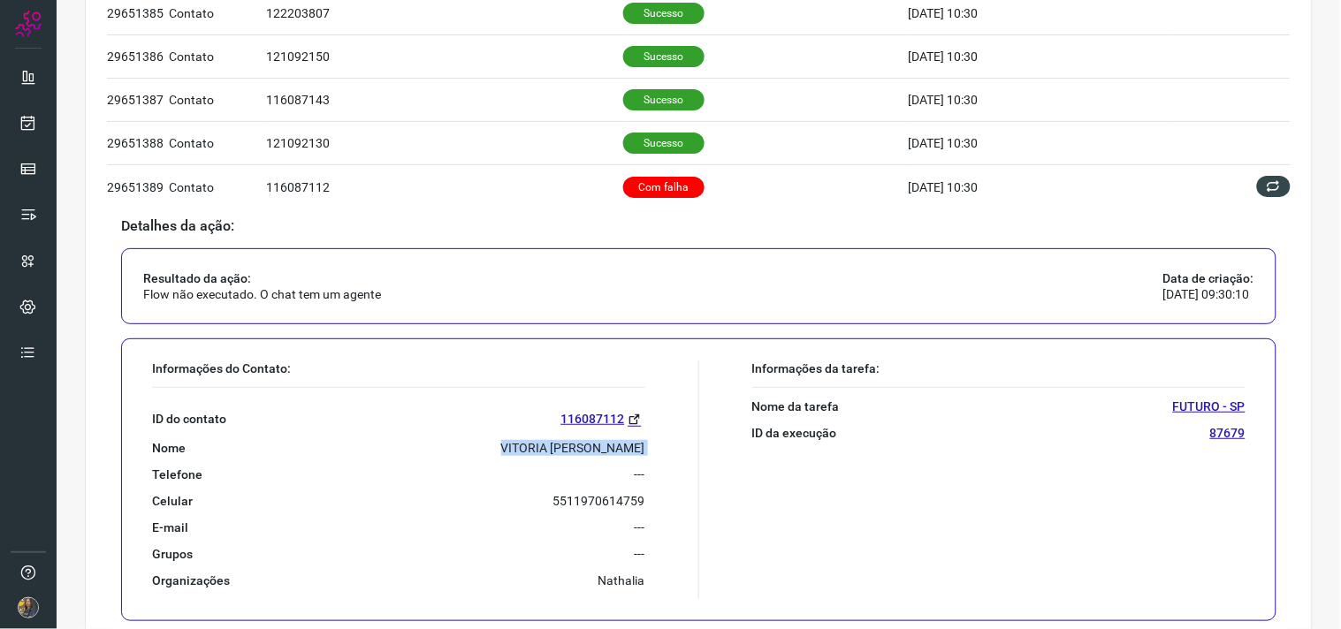
scroll to position [750, 0]
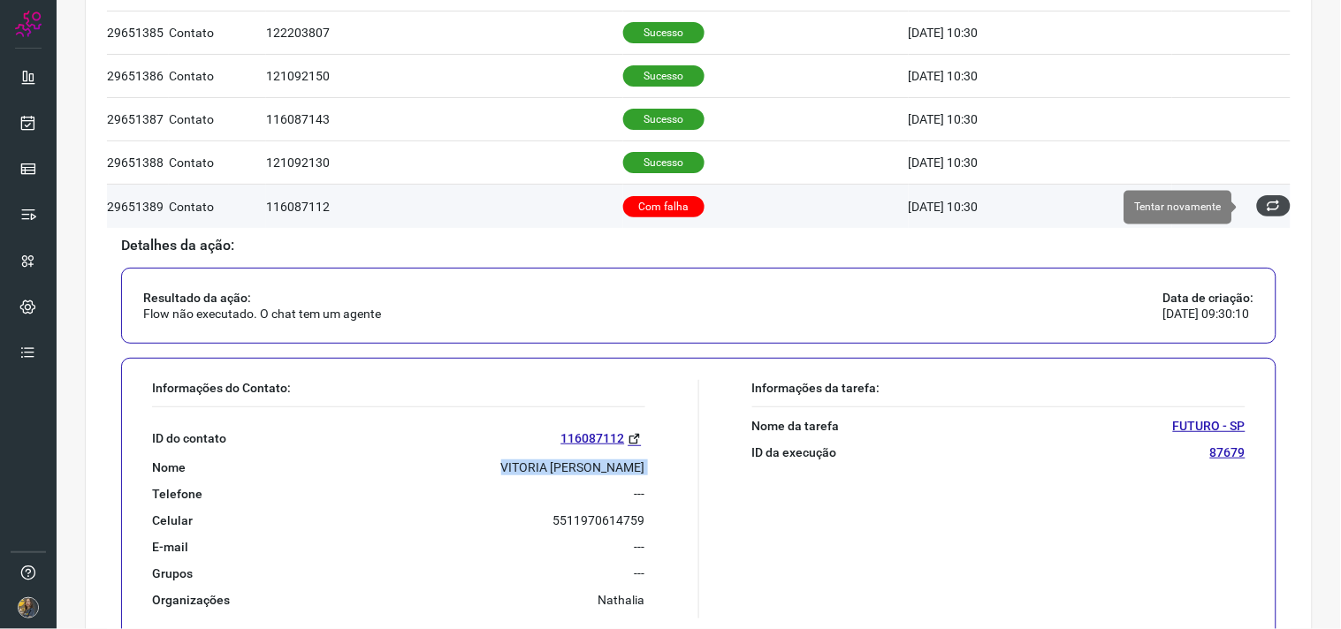
click at [1257, 198] on button at bounding box center [1274, 205] width 34 height 21
click at [1266, 207] on icon at bounding box center [1274, 207] width 16 height 16
click at [1264, 207] on icon at bounding box center [1273, 206] width 19 height 19
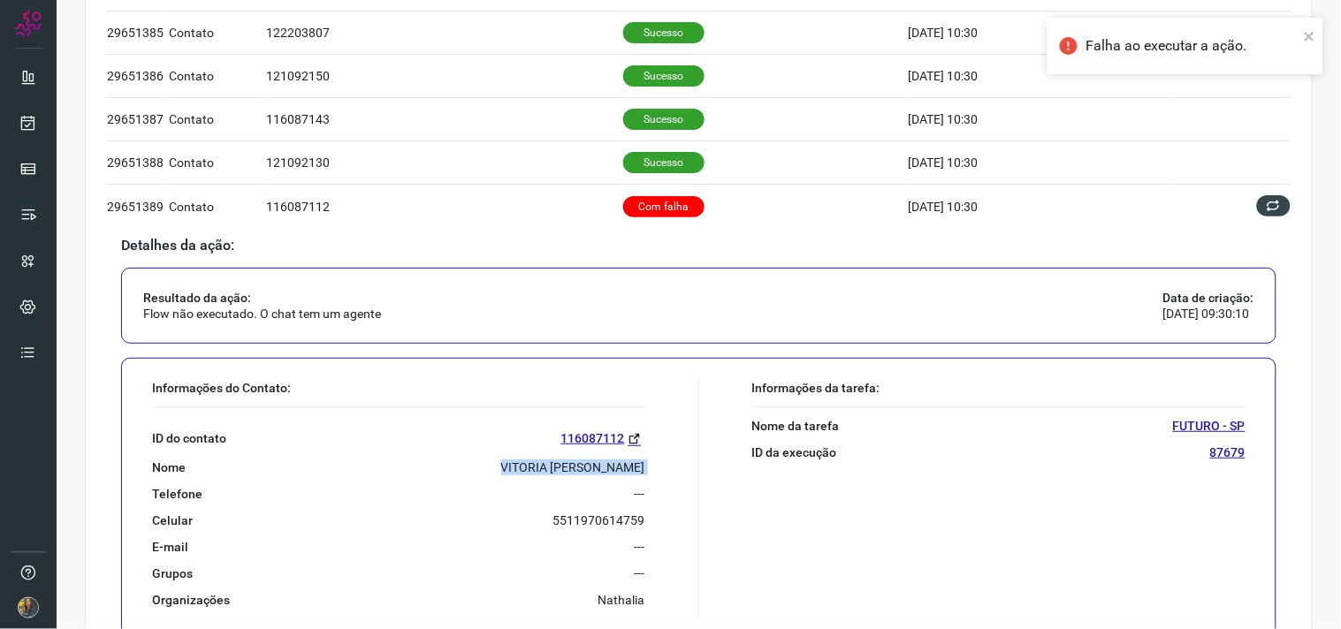
scroll to position [0, 0]
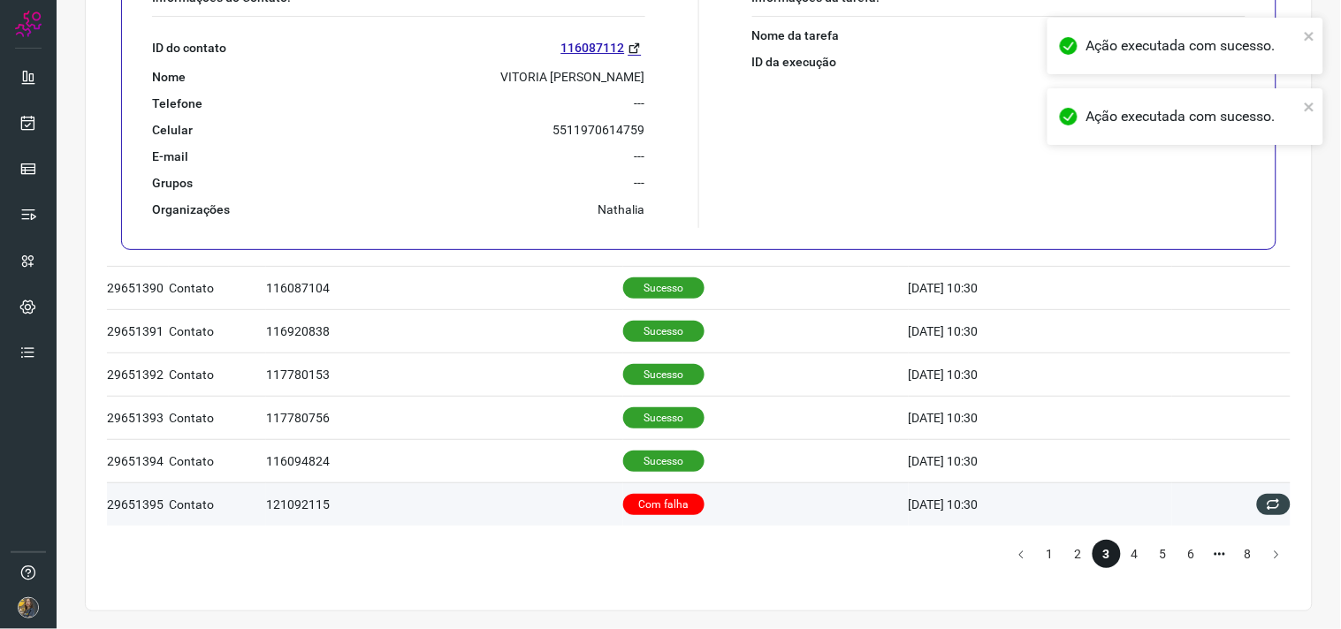
click at [654, 499] on p "Com falha" at bounding box center [663, 504] width 81 height 21
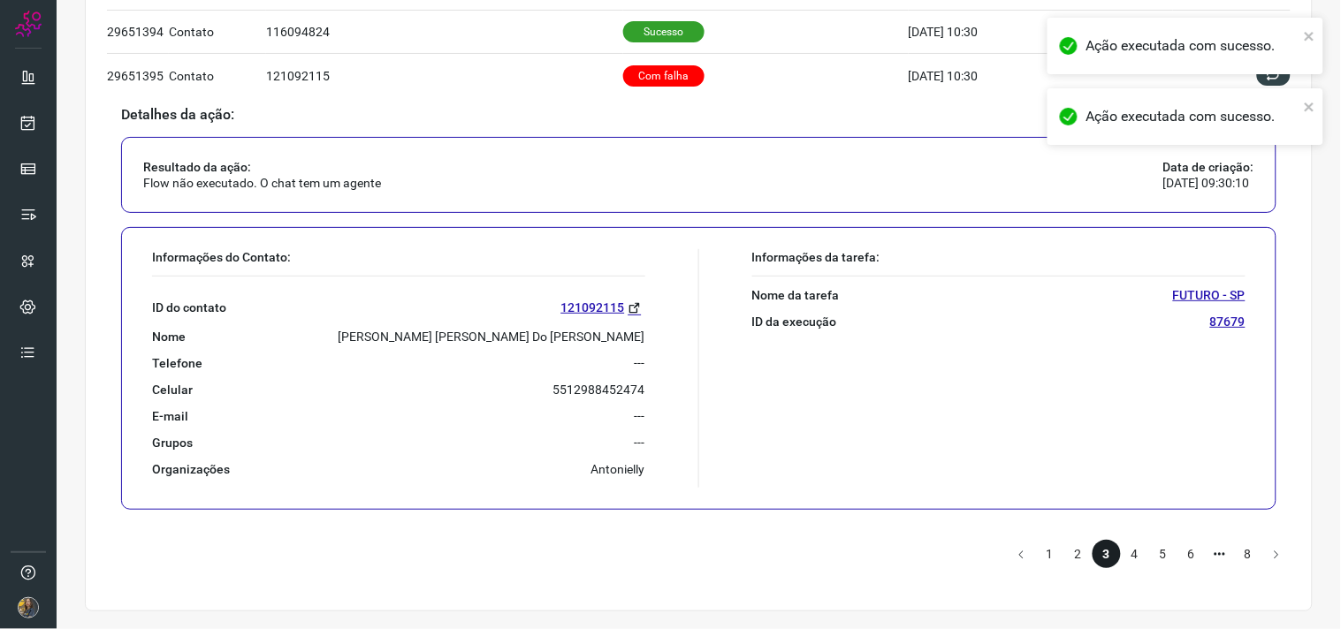
scroll to position [1142, 0]
click at [569, 341] on p "[PERSON_NAME] [PERSON_NAME] Do [PERSON_NAME]" at bounding box center [492, 337] width 307 height 16
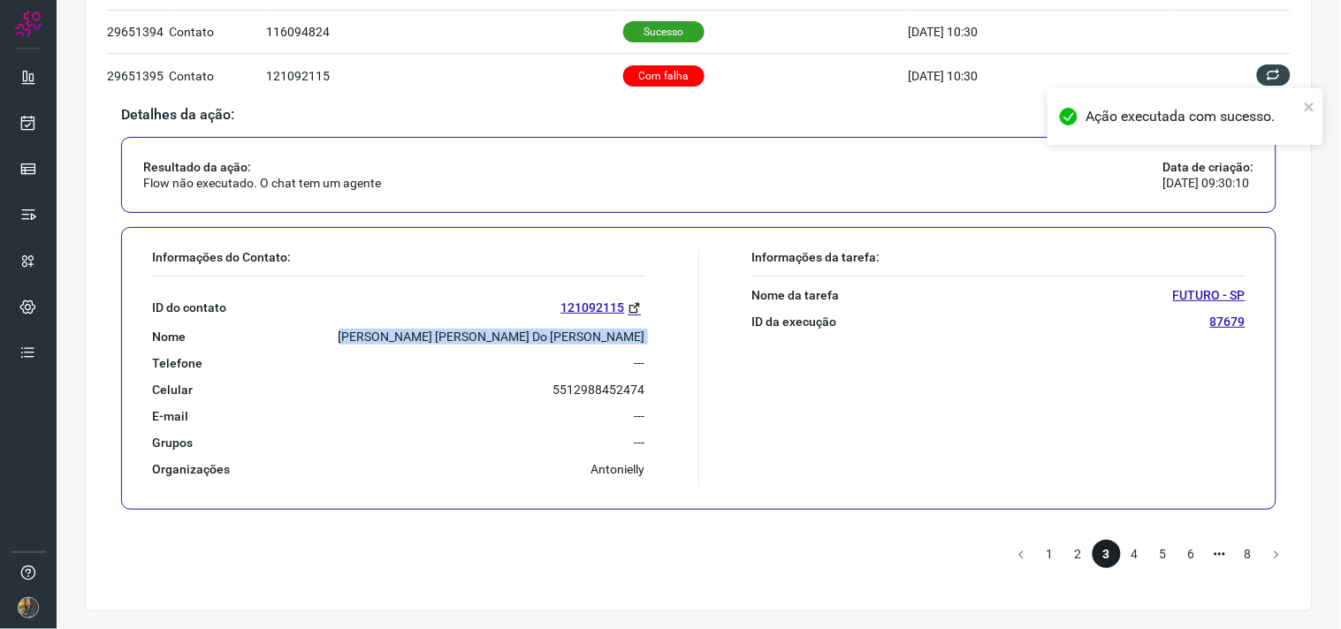
click at [569, 341] on p "[PERSON_NAME] [PERSON_NAME] Do [PERSON_NAME]" at bounding box center [492, 337] width 307 height 16
copy p "[PERSON_NAME] [PERSON_NAME] Do [PERSON_NAME]"
